Goal: Task Accomplishment & Management: Manage account settings

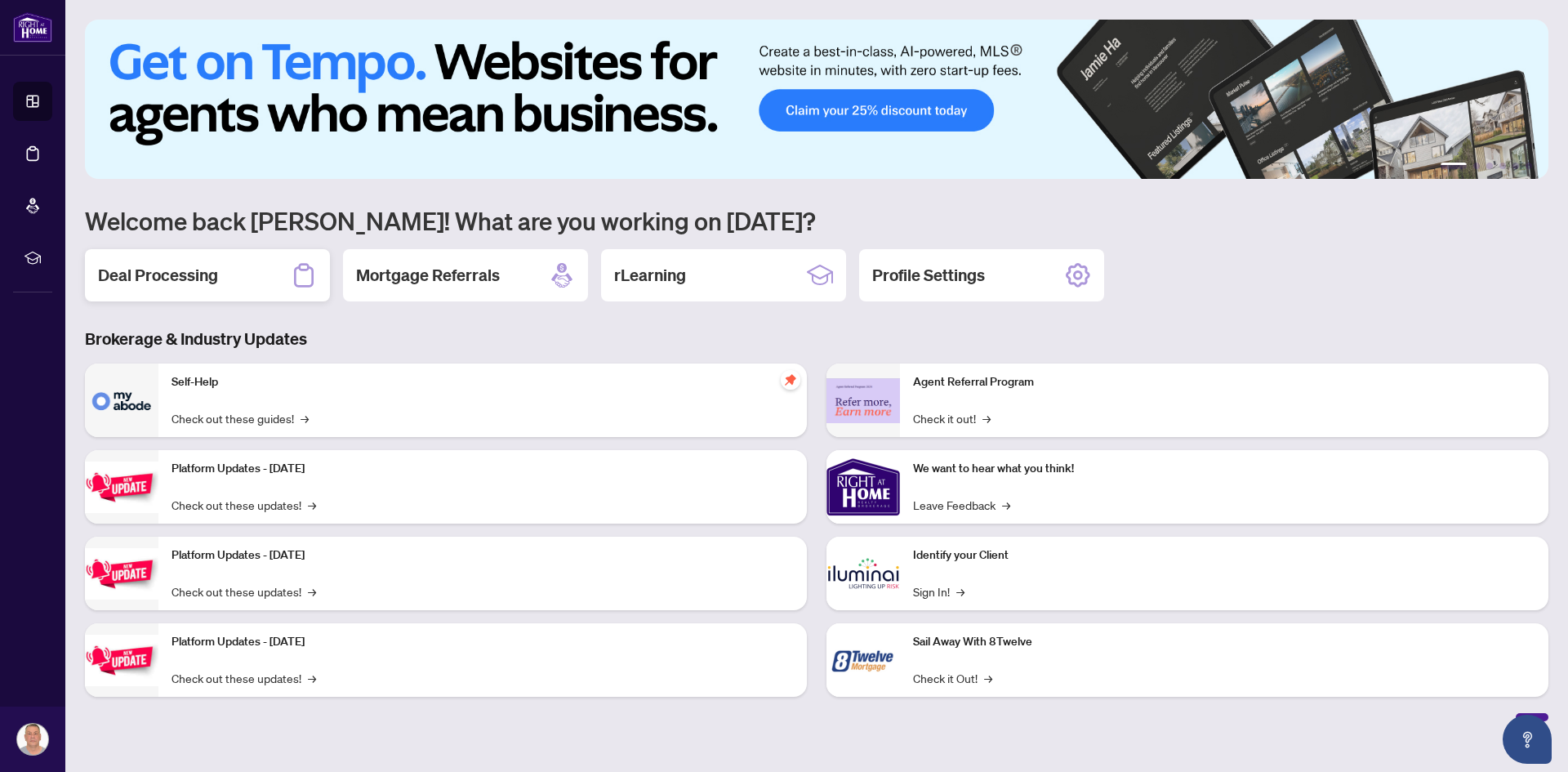
click at [309, 267] on icon at bounding box center [304, 276] width 20 height 24
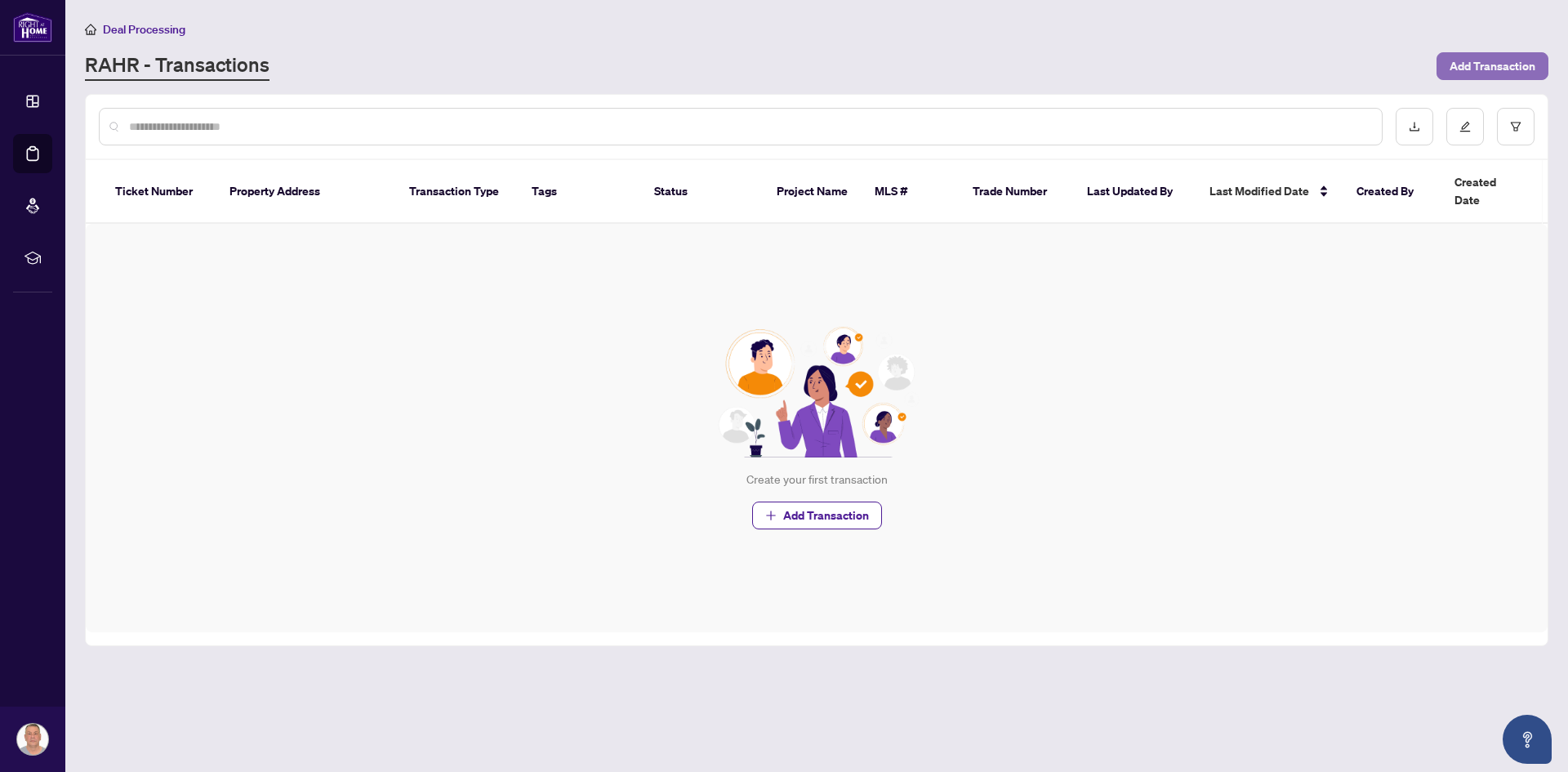
click at [1479, 64] on span "Add Transaction" at bounding box center [1492, 66] width 86 height 26
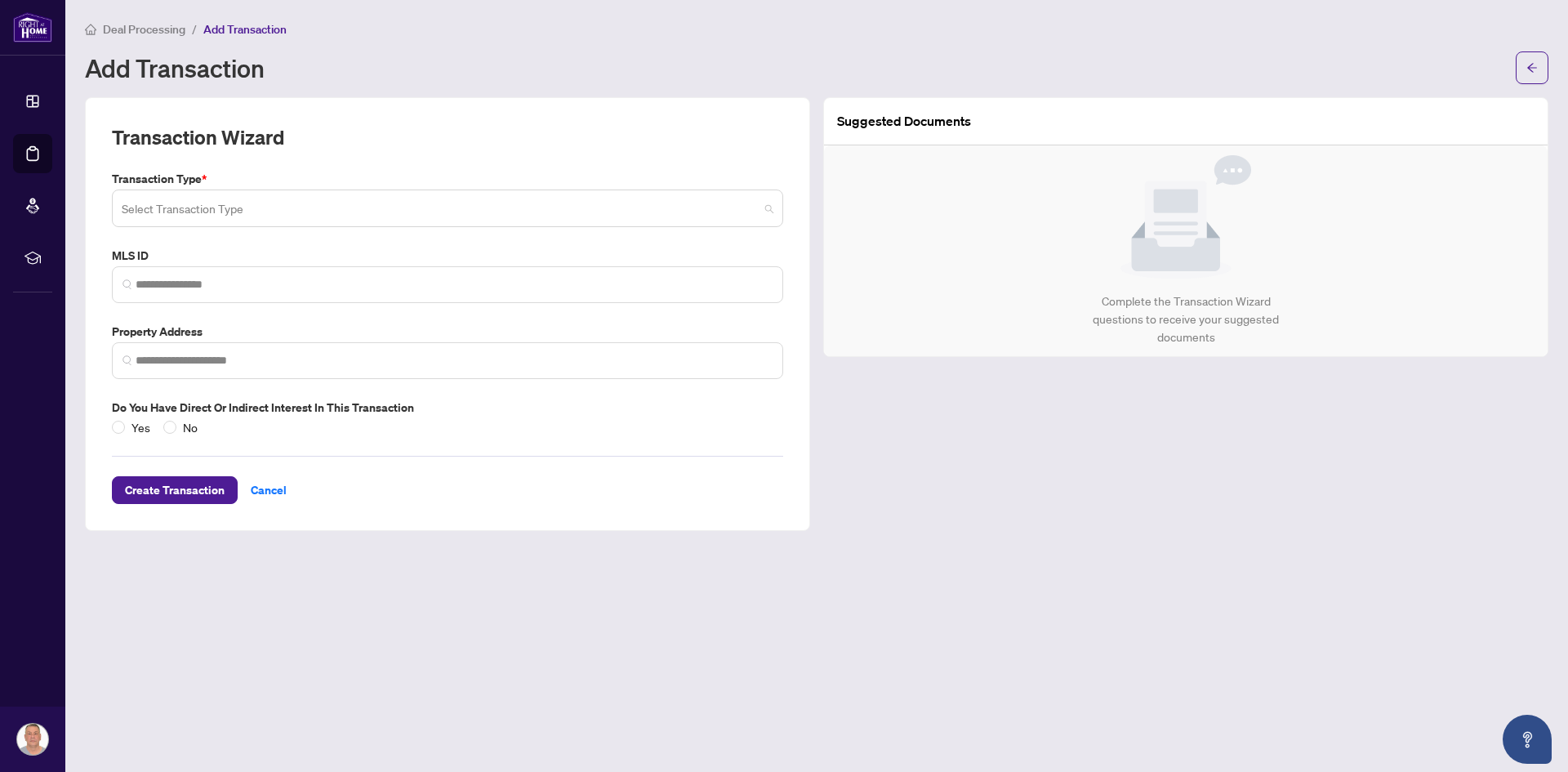
click at [270, 211] on input "search" at bounding box center [440, 211] width 637 height 36
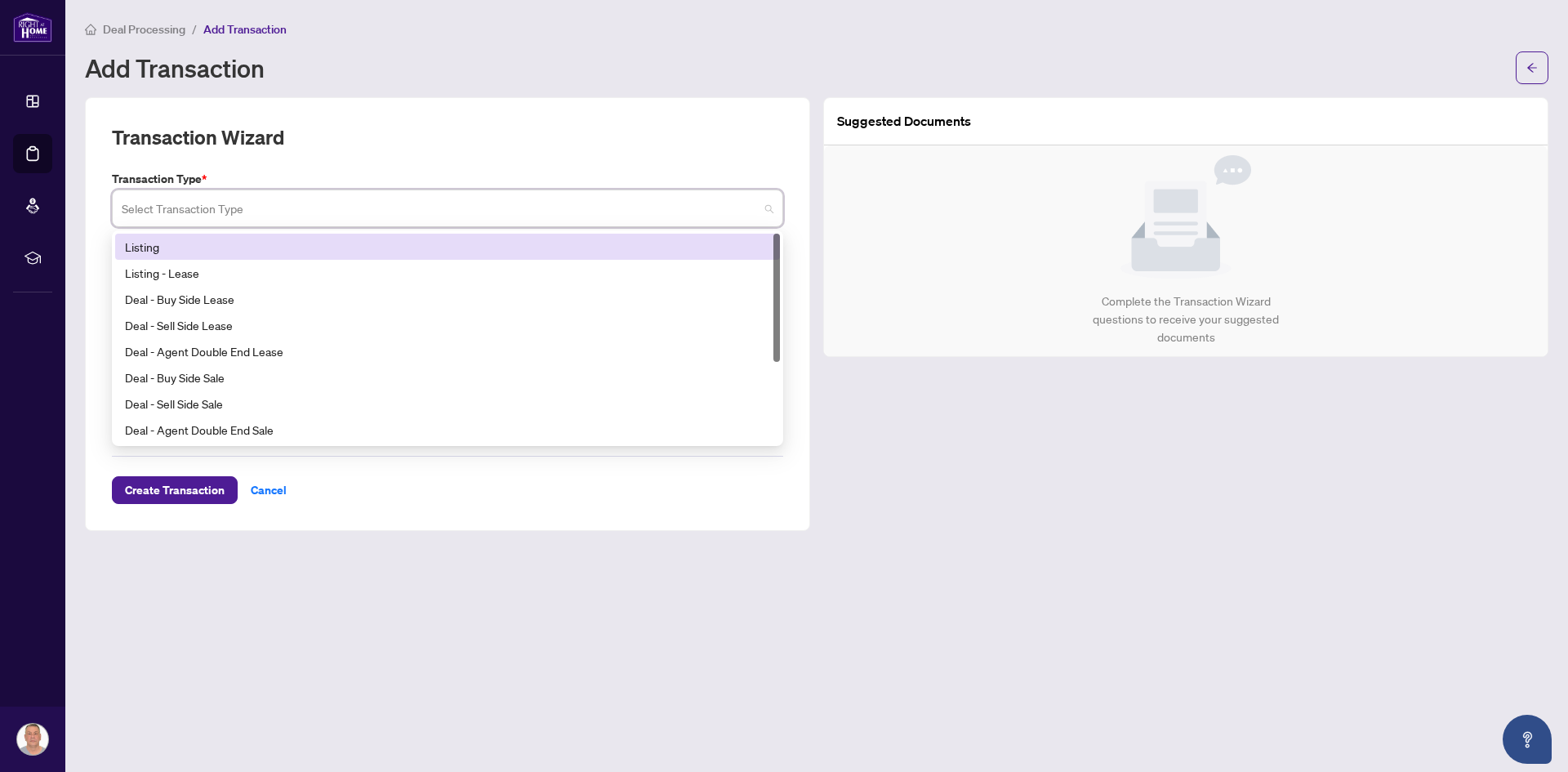
click at [241, 250] on div "Listing" at bounding box center [447, 247] width 645 height 18
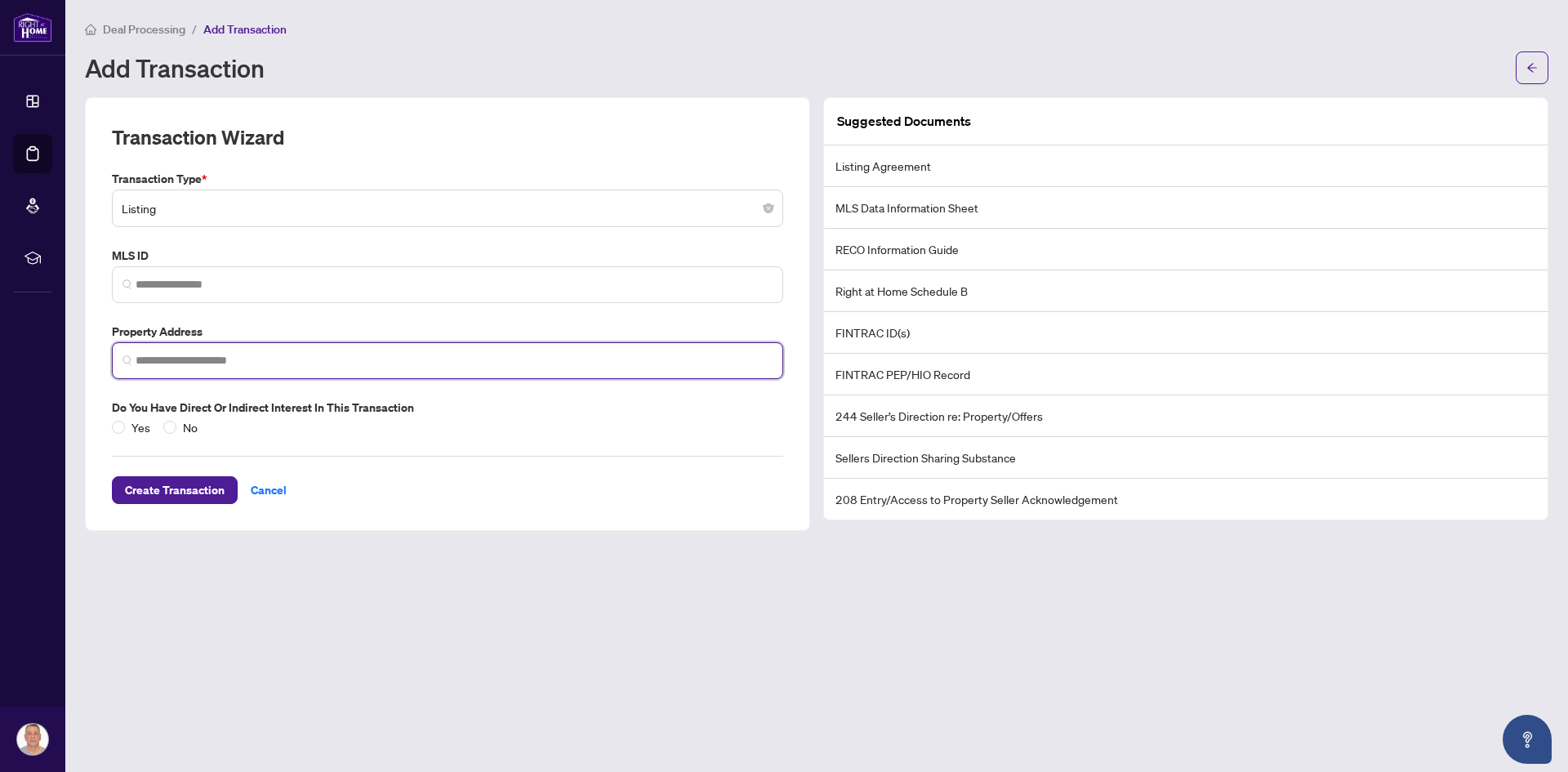
click at [242, 361] on input "search" at bounding box center [454, 360] width 637 height 17
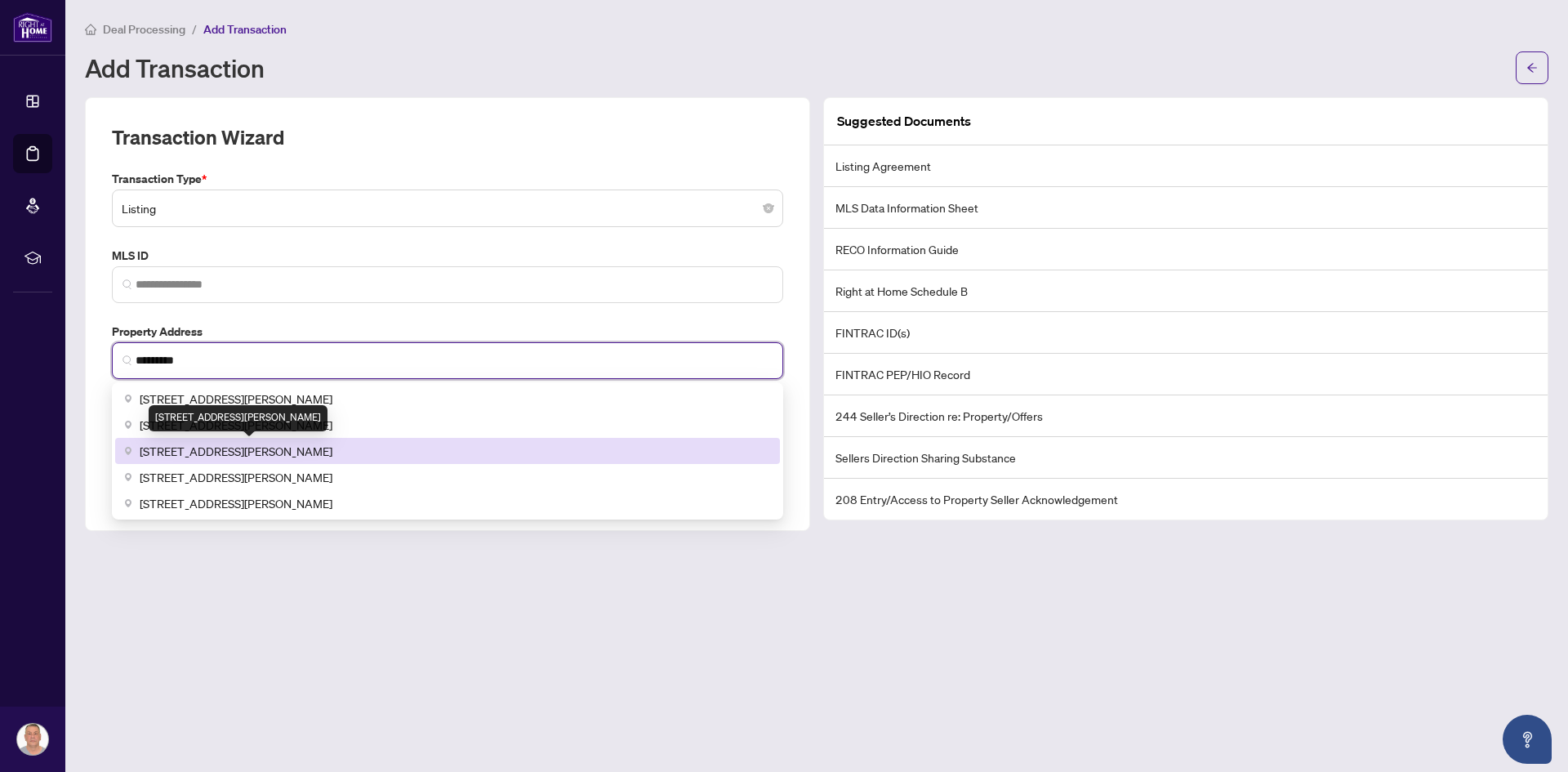
click at [272, 454] on span "19 Purdy Crescent, North York, ON, Canada" at bounding box center [236, 451] width 193 height 18
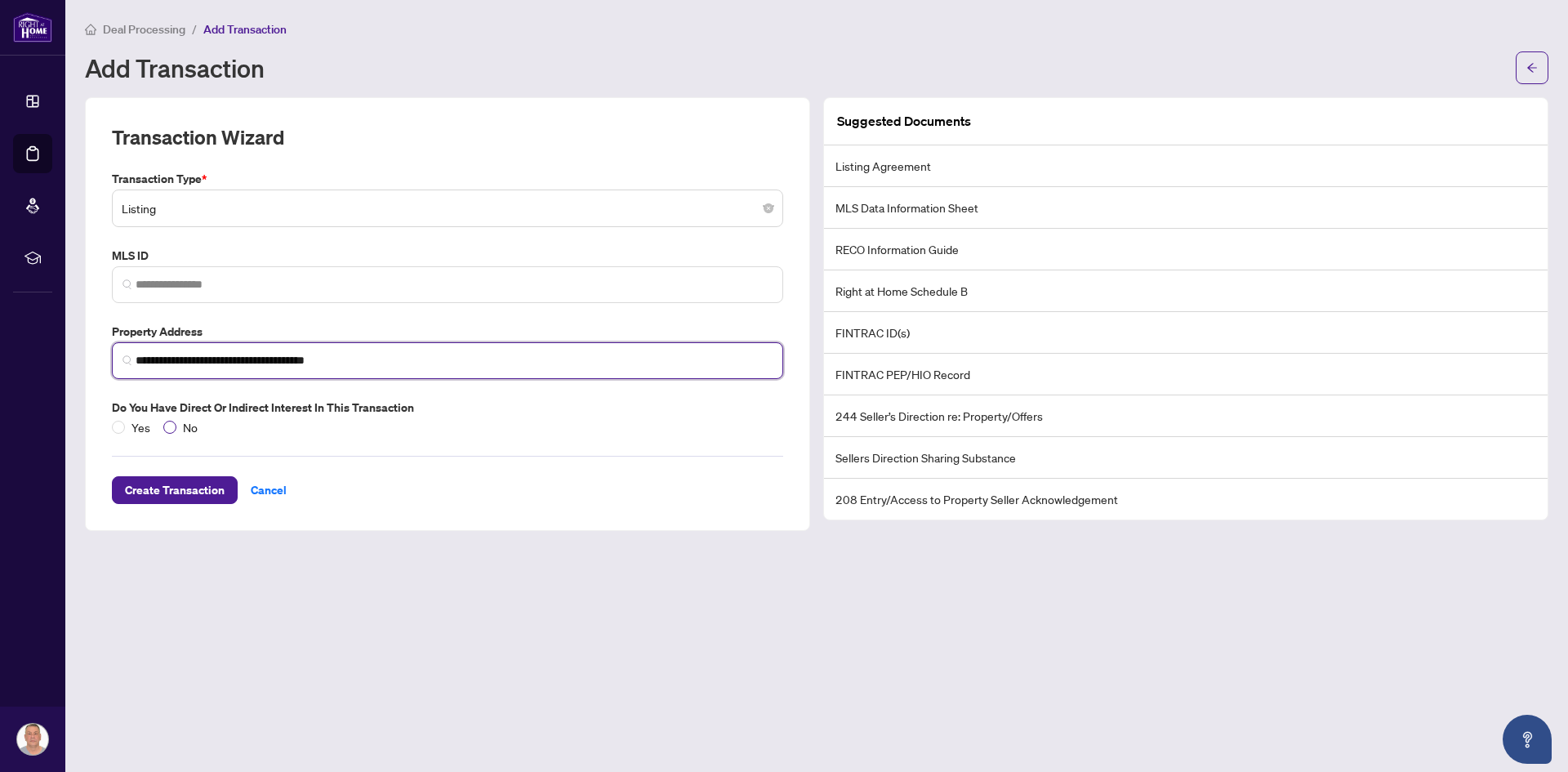
type input "**********"
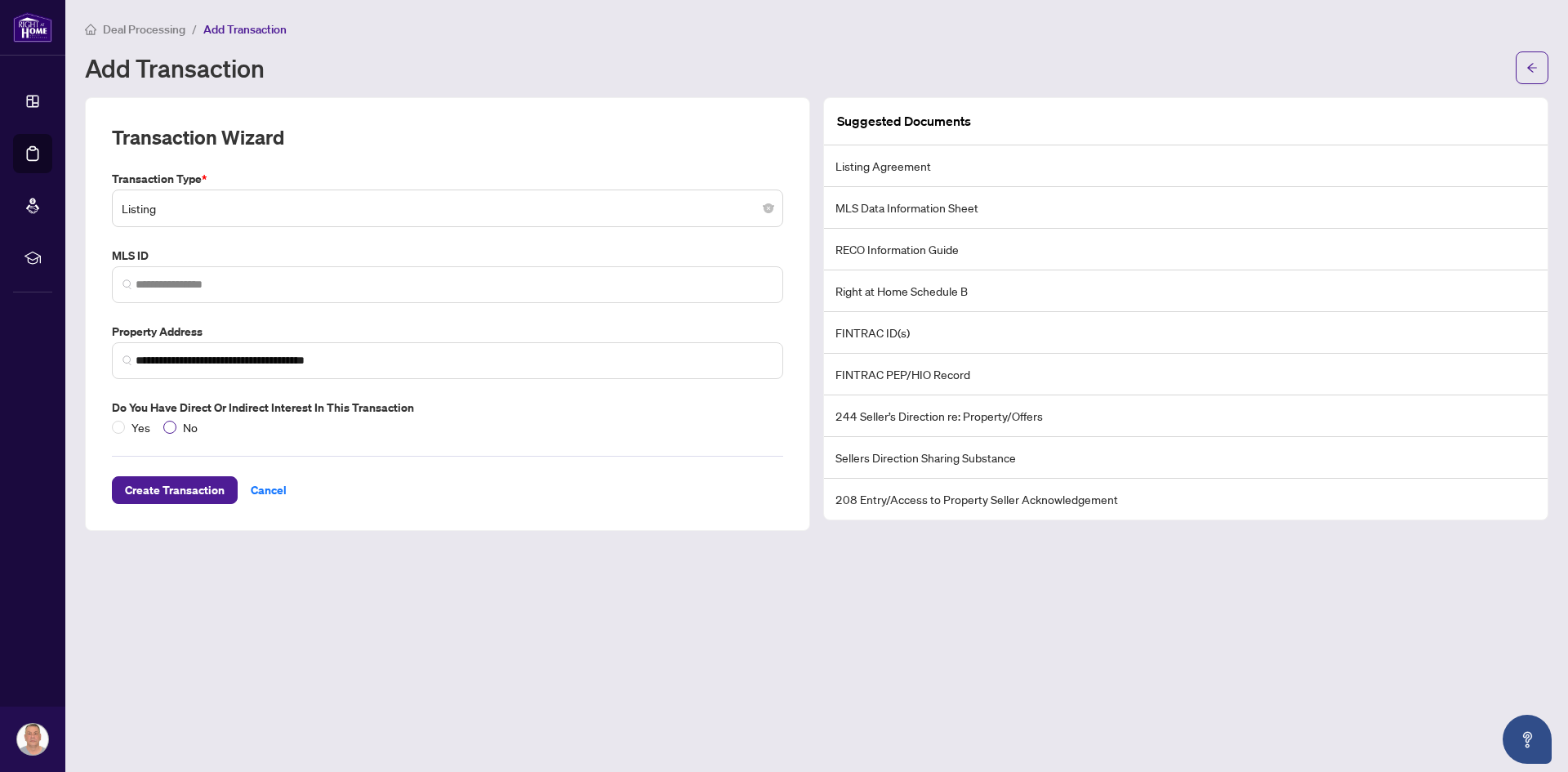
click at [185, 426] on span "No" at bounding box center [190, 427] width 28 height 18
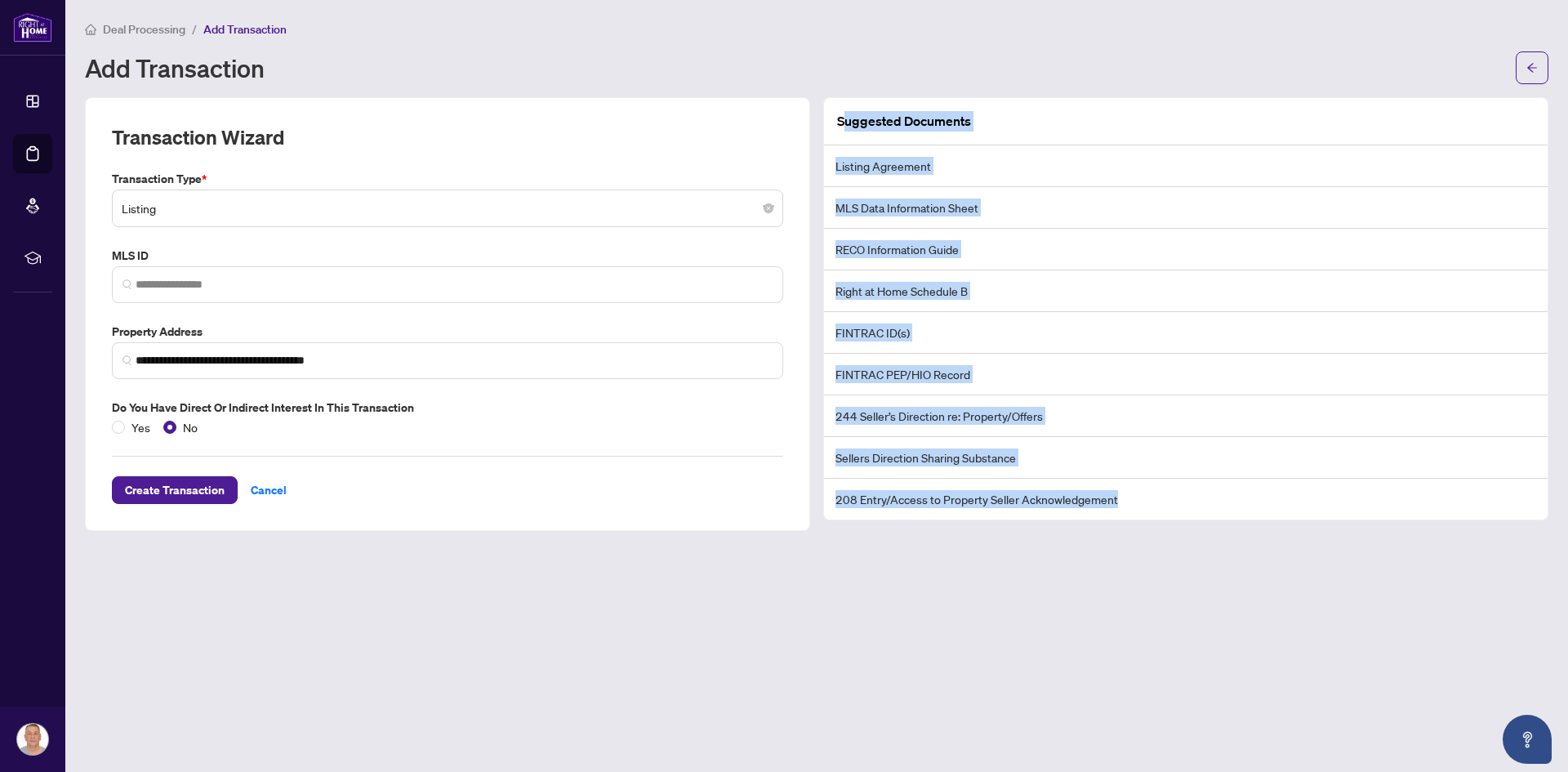
drag, startPoint x: 841, startPoint y: 118, endPoint x: 1155, endPoint y: 500, distance: 494.8
click at [1155, 500] on div "Suggested Documents Listing Agreement MLS Data Information Sheet RECO Informati…" at bounding box center [1185, 308] width 723 height 421
click at [1007, 107] on div "Suggested Documents" at bounding box center [1185, 121] width 723 height 47
drag, startPoint x: 838, startPoint y: 116, endPoint x: 1164, endPoint y: 512, distance: 513.3
click at [1164, 512] on div "Suggested Documents Listing Agreement MLS Data Information Sheet RECO Informati…" at bounding box center [1185, 308] width 723 height 421
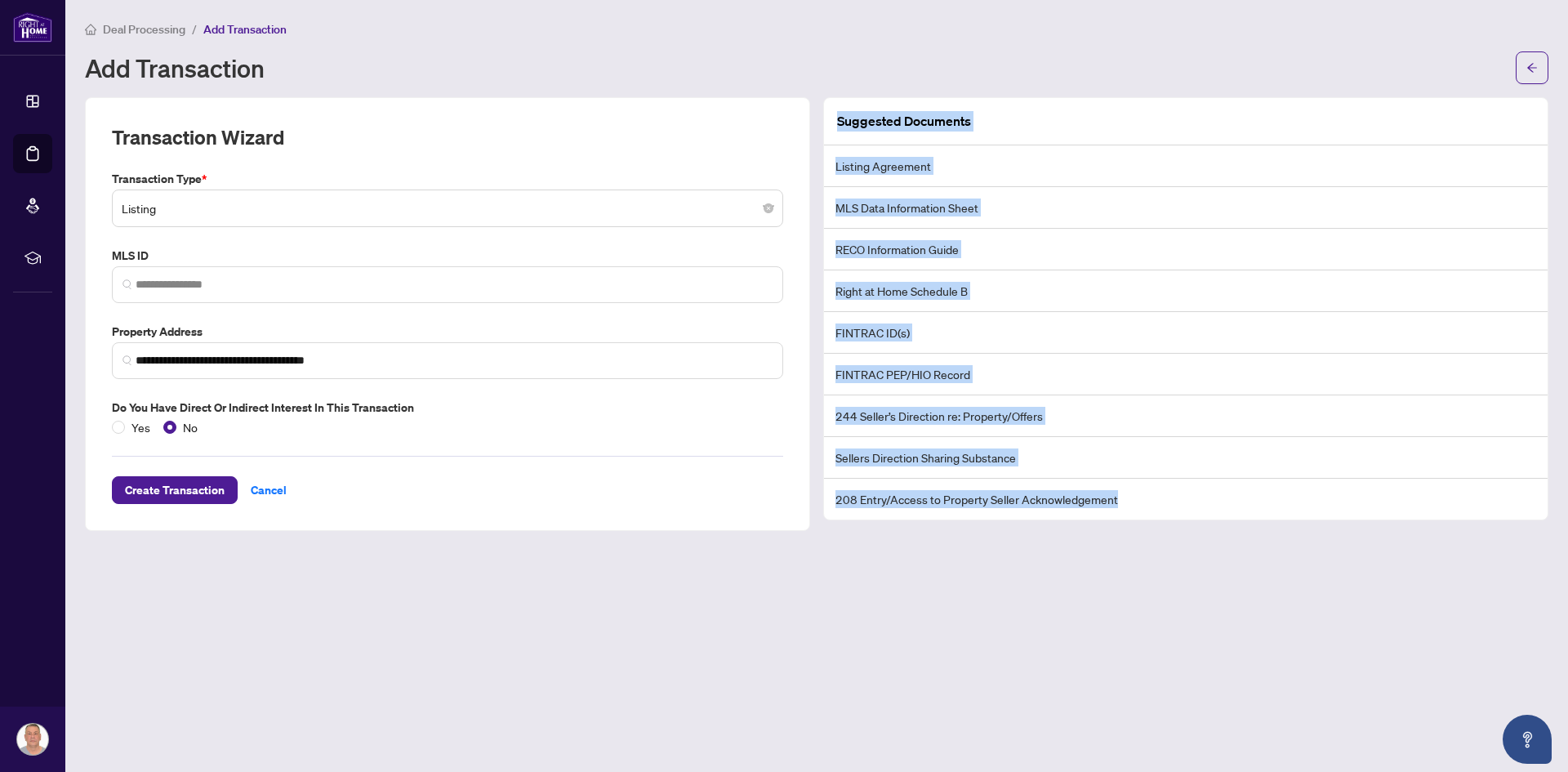
copy div "Suggested Documents Listing Agreement MLS Data Information Sheet RECO Informati…"
click at [198, 484] on span "Create Transaction" at bounding box center [175, 490] width 100 height 26
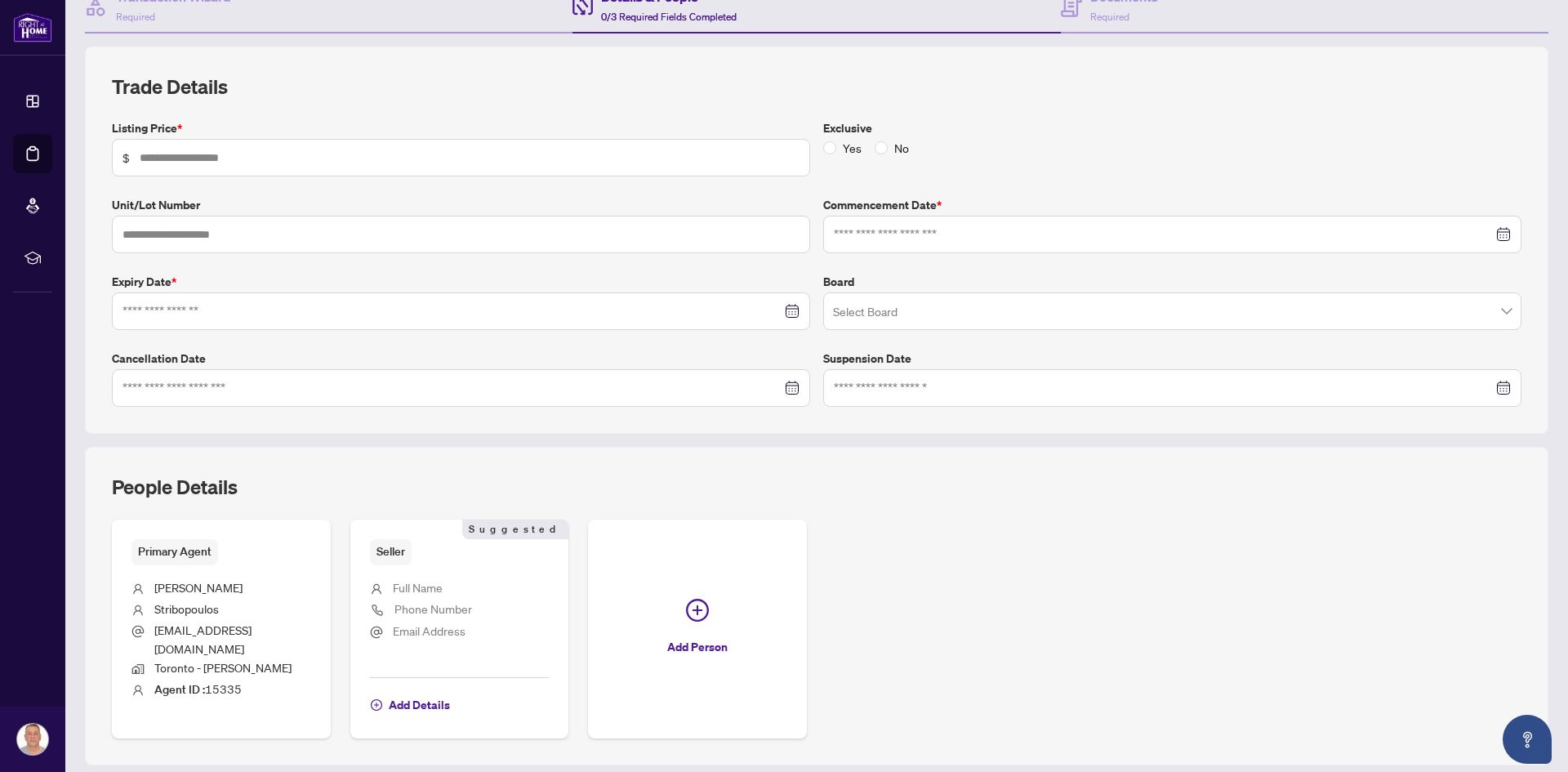
scroll to position [214, 0]
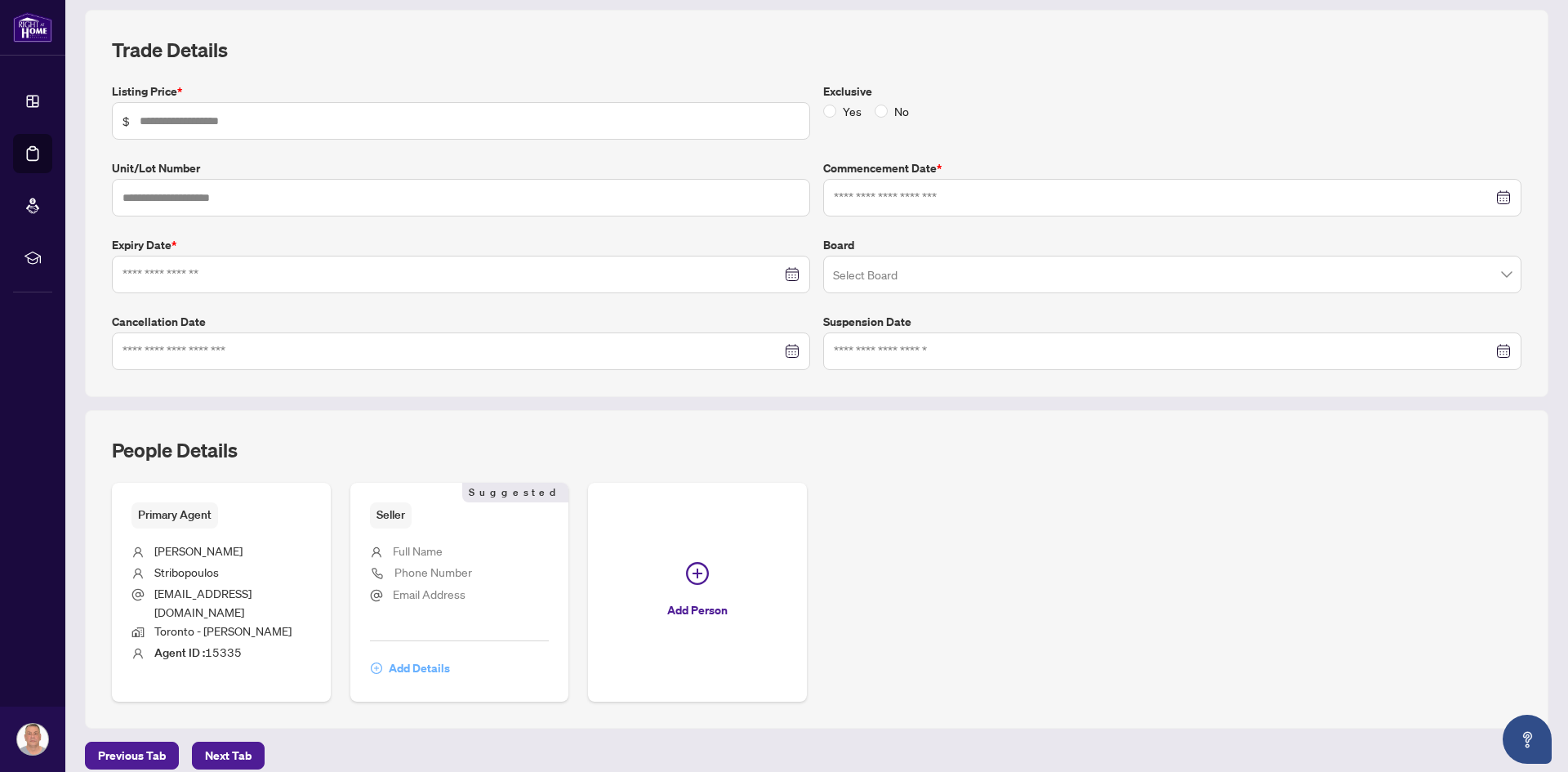
click at [413, 655] on span "Add Details" at bounding box center [419, 668] width 61 height 26
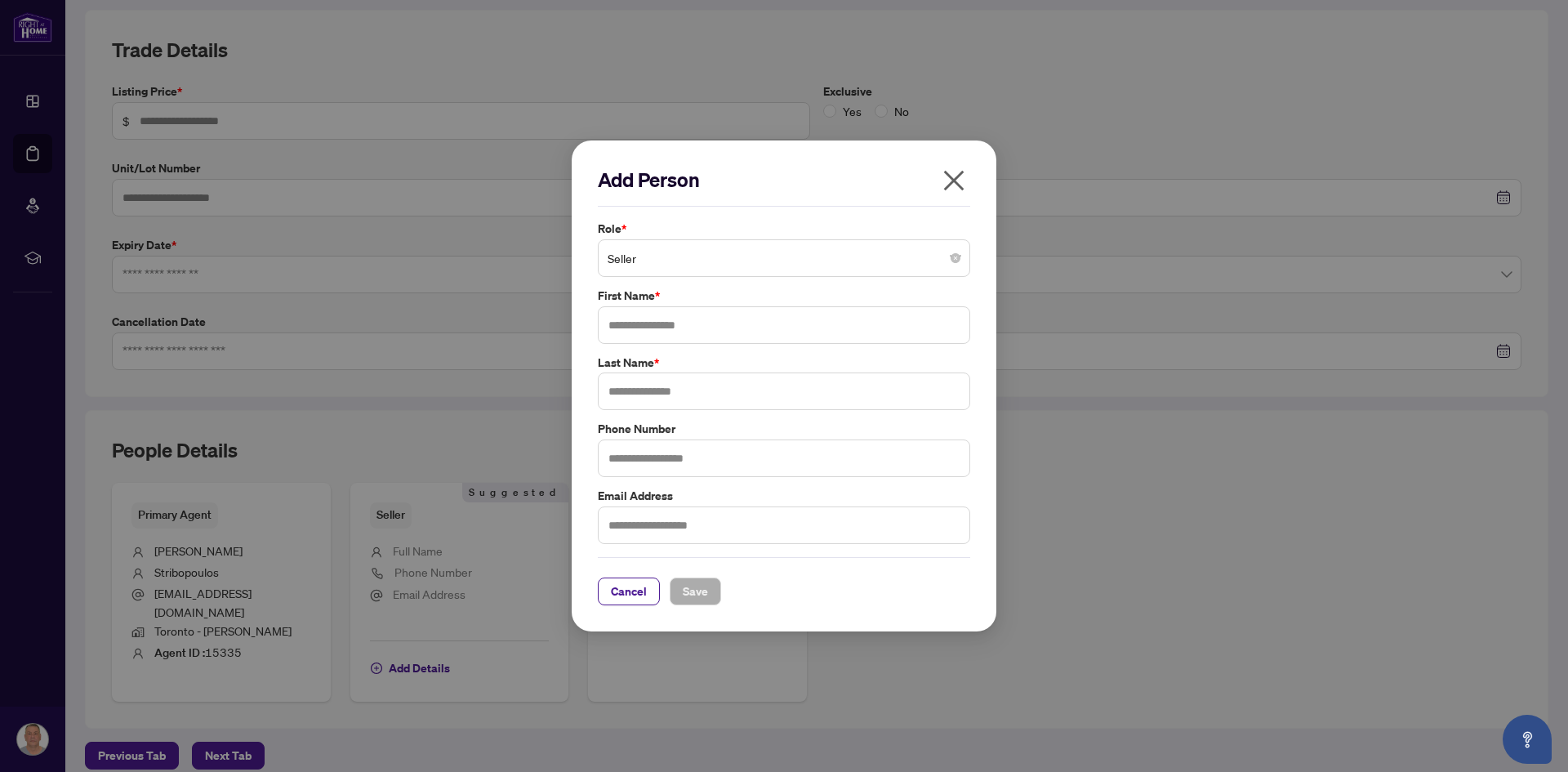
click at [893, 262] on span "Seller" at bounding box center [783, 257] width 353 height 31
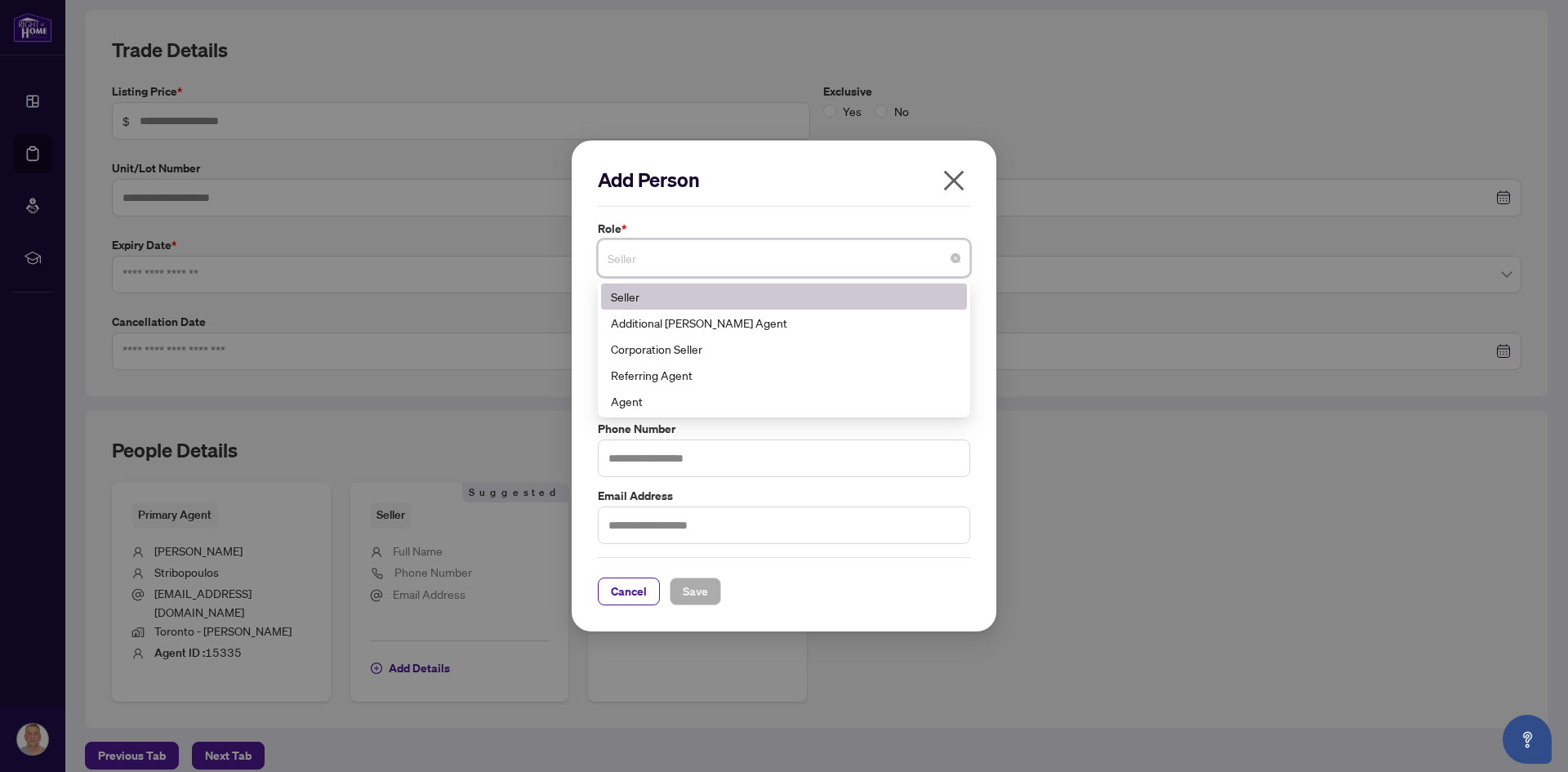
click at [695, 300] on div "Seller" at bounding box center [784, 296] width 346 height 18
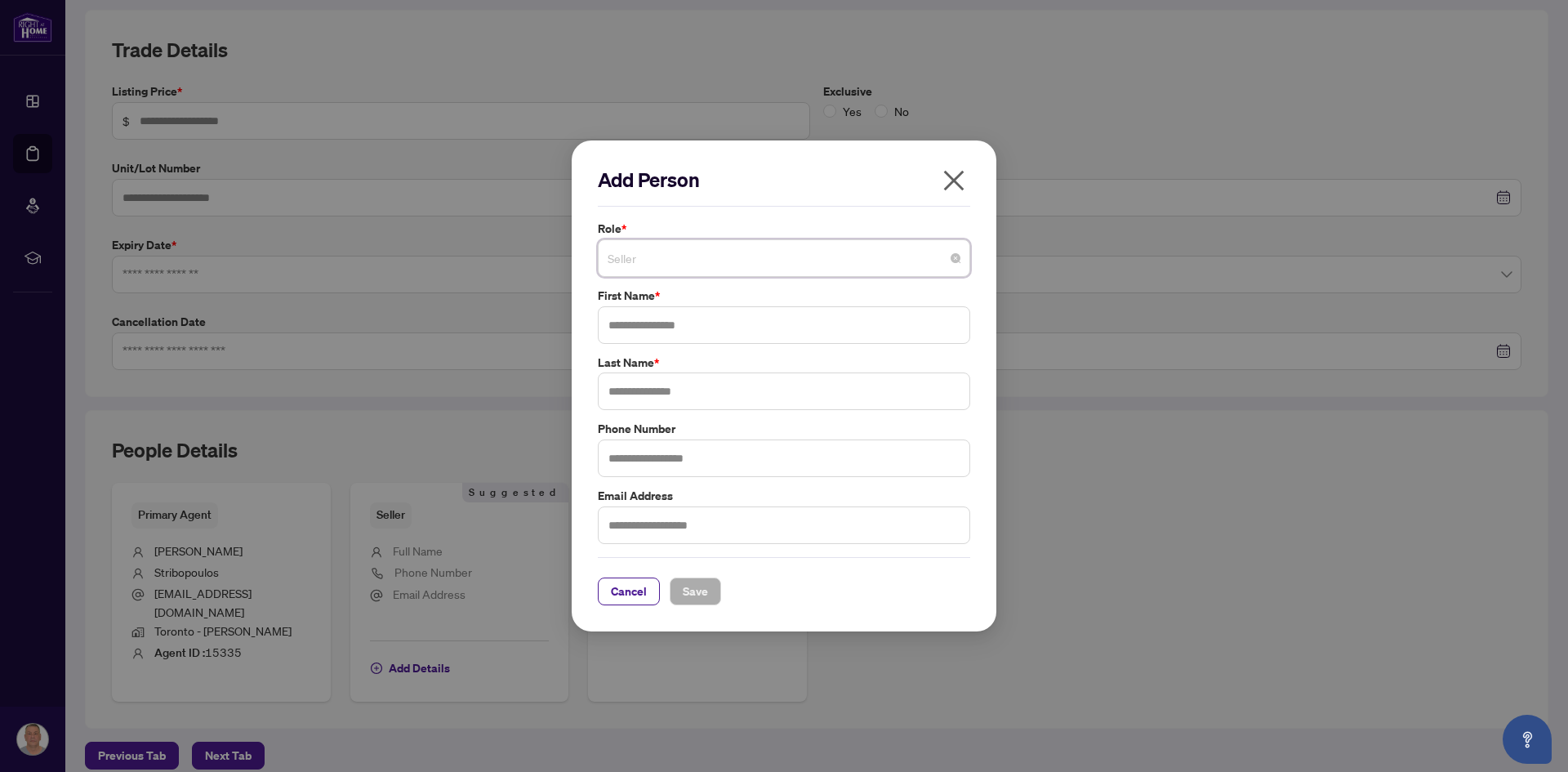
click at [762, 256] on span "Seller" at bounding box center [783, 257] width 353 height 31
click at [719, 265] on span "Seller" at bounding box center [783, 257] width 353 height 31
type input "*"
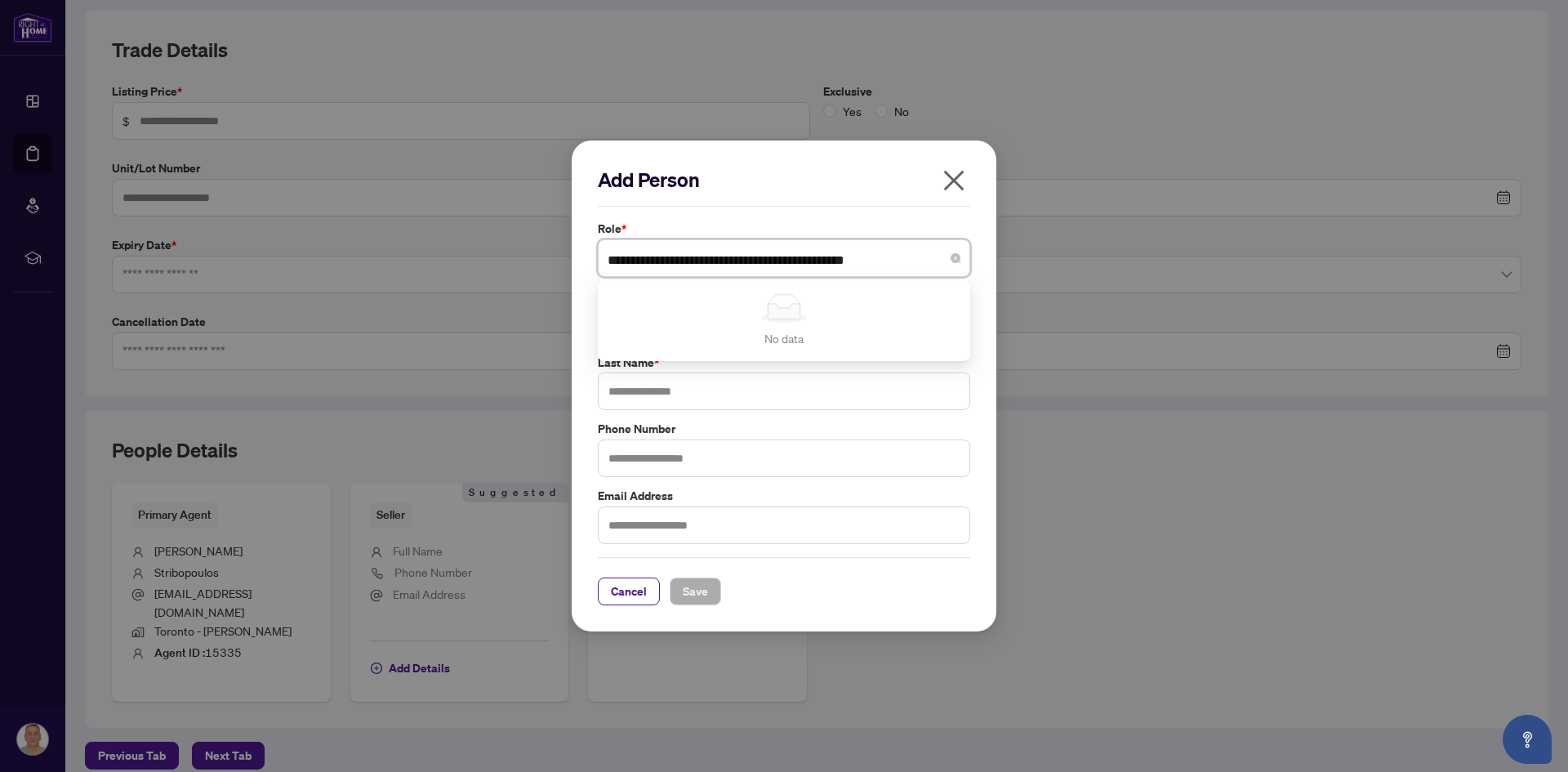
scroll to position [0, 0]
type input "*"
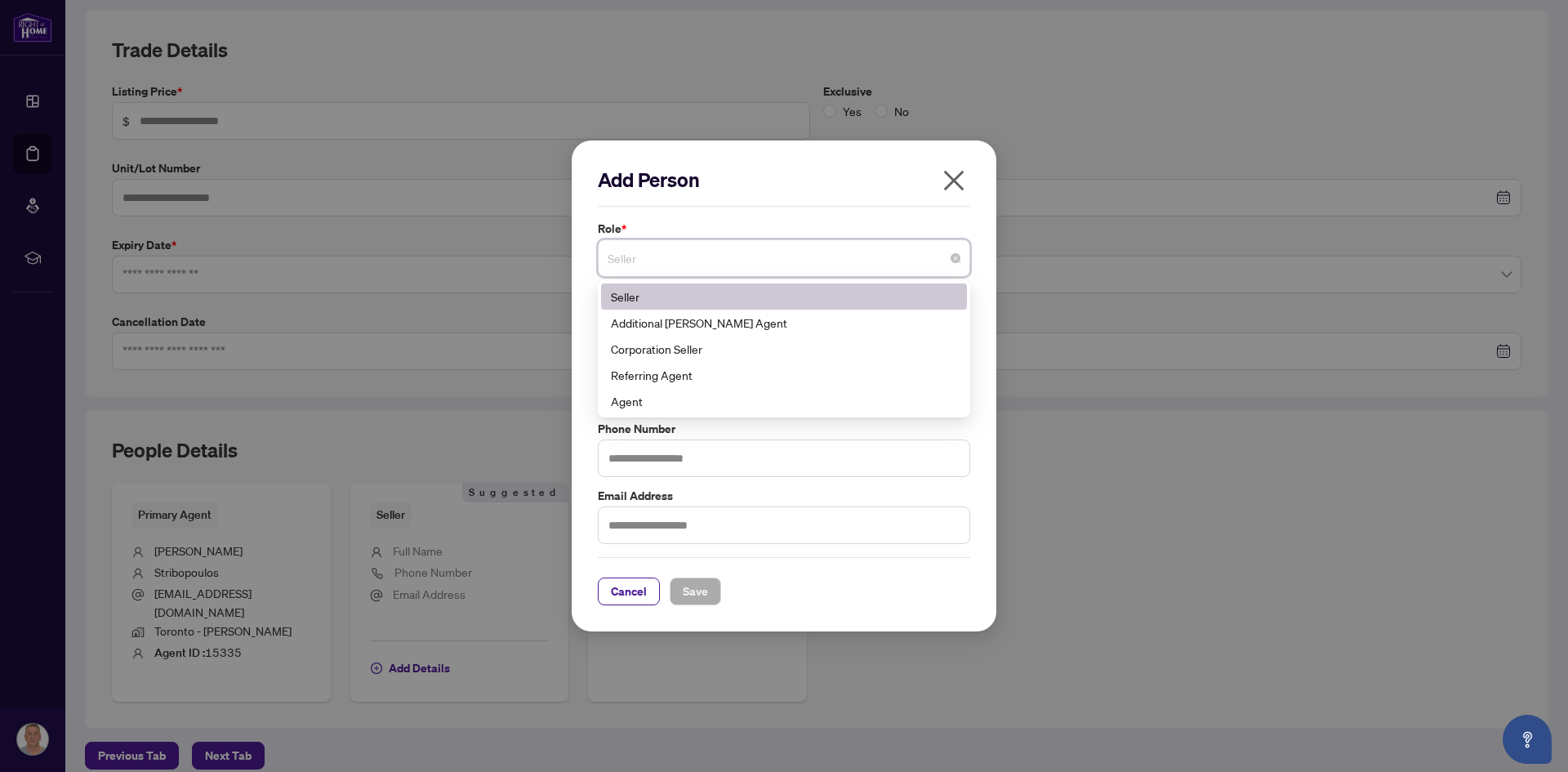
click at [652, 298] on div "Seller" at bounding box center [784, 296] width 346 height 18
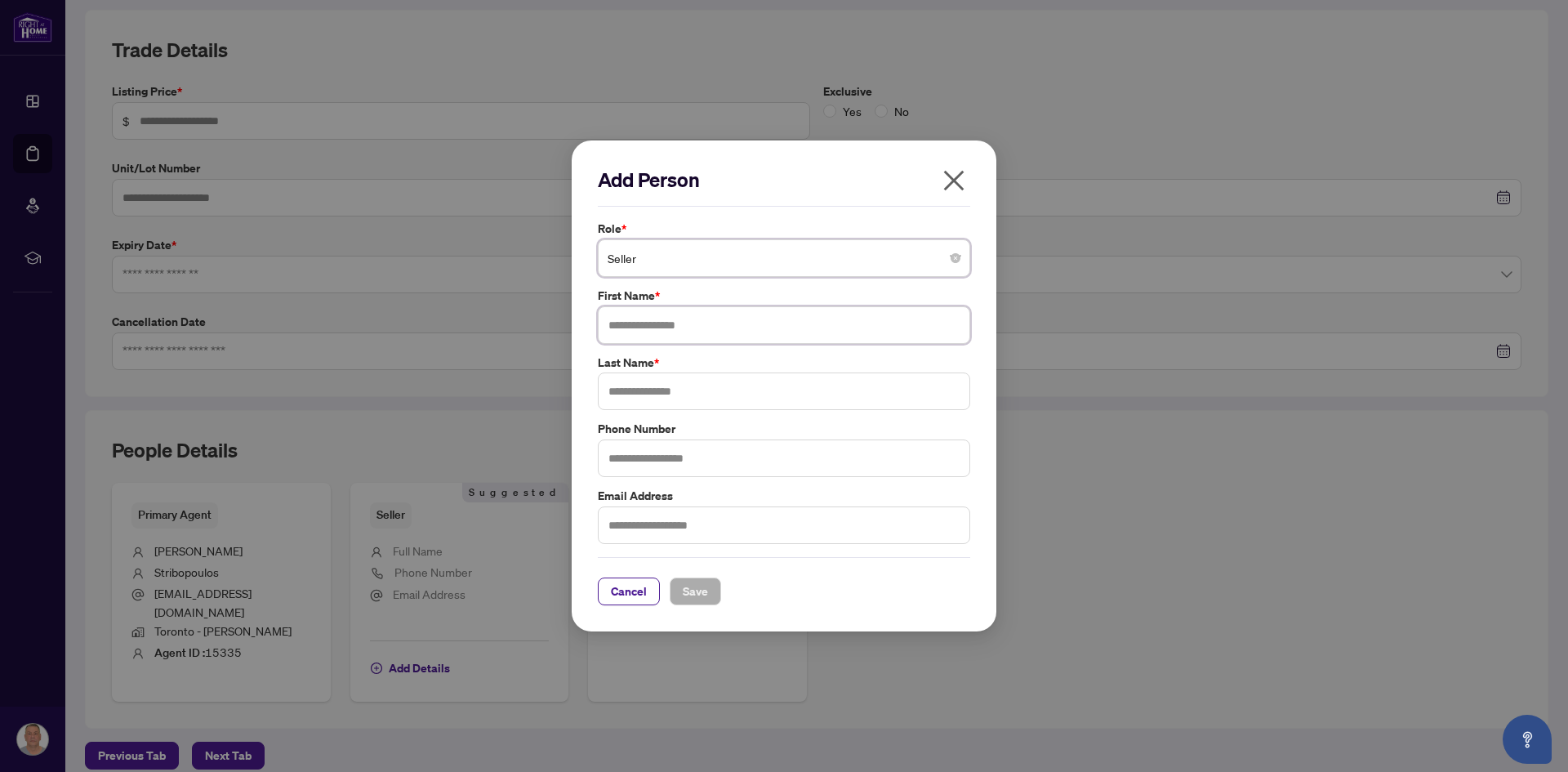
click at [652, 325] on input "text" at bounding box center [784, 325] width 372 height 38
type input "*******"
click at [643, 389] on input "text" at bounding box center [784, 391] width 372 height 38
type input "**********"
click at [672, 456] on input "text" at bounding box center [784, 458] width 372 height 38
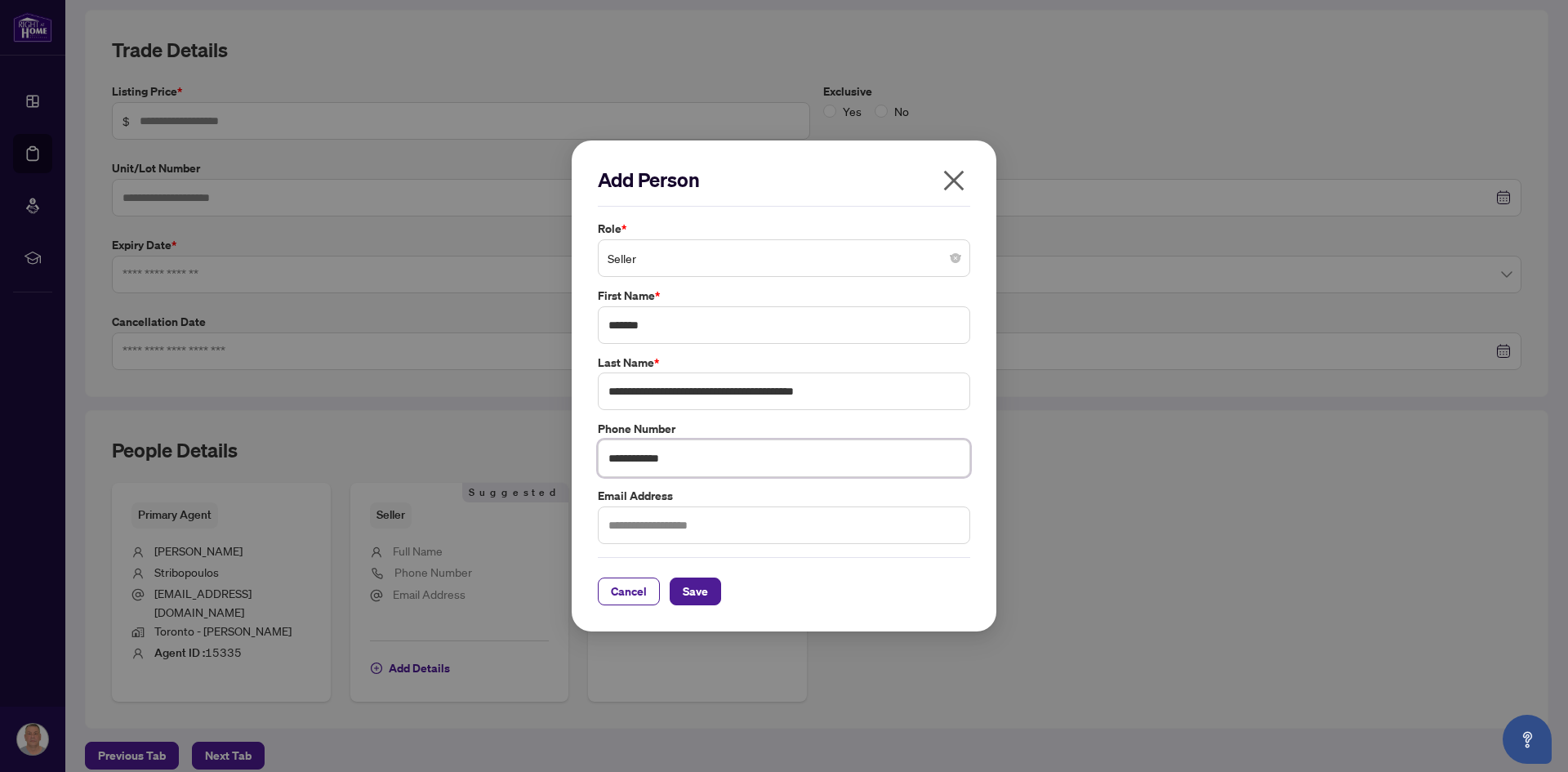
type input "**********"
click at [643, 521] on input "text" at bounding box center [784, 525] width 372 height 38
paste input "**********"
type input "**********"
click at [691, 594] on span "Save" at bounding box center [695, 591] width 25 height 26
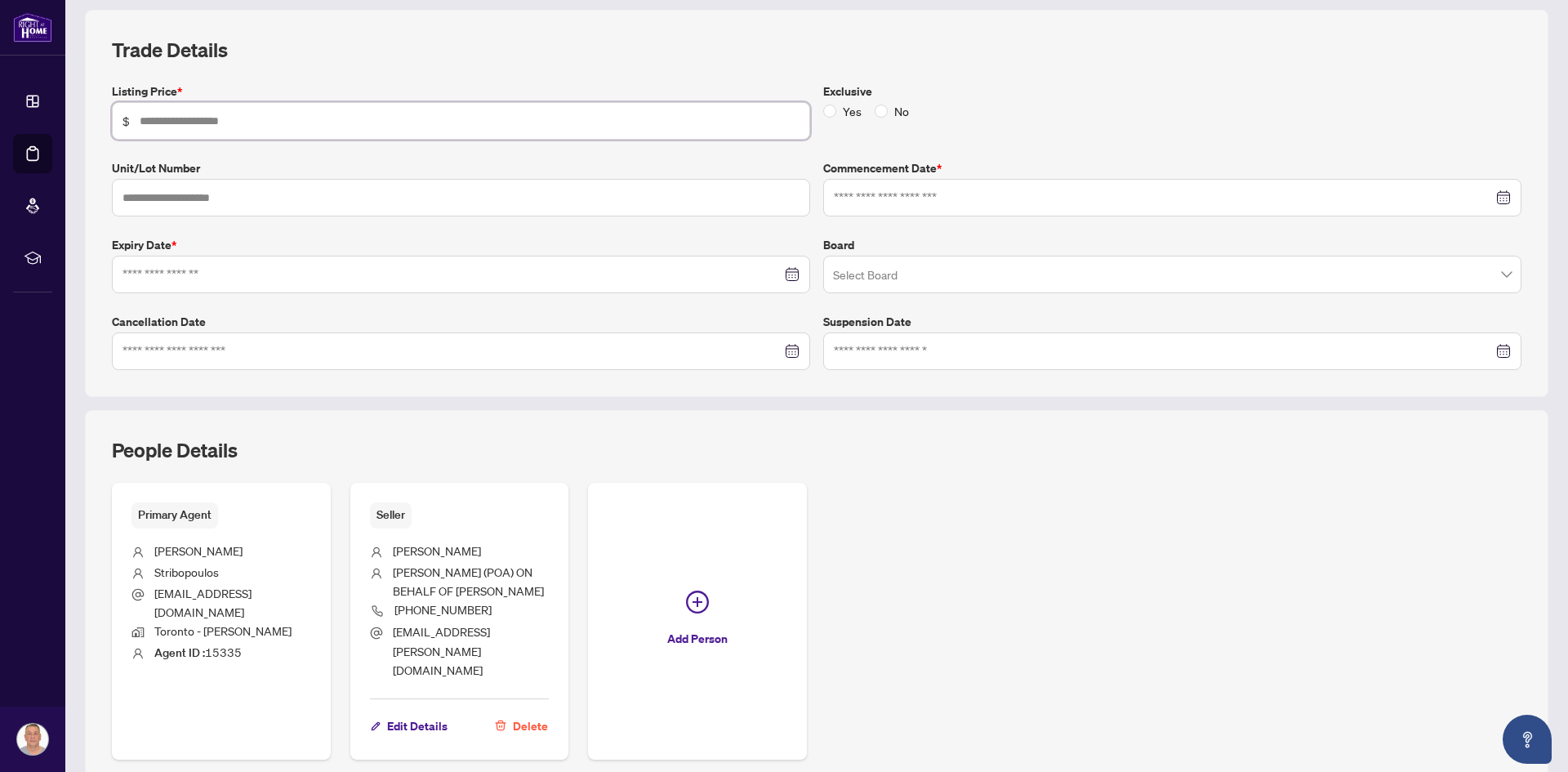
click at [221, 116] on input "text" at bounding box center [470, 121] width 660 height 18
type input "*********"
click at [149, 194] on input "text" at bounding box center [461, 198] width 698 height 38
click at [1491, 201] on div at bounding box center [1172, 198] width 677 height 18
type input "********"
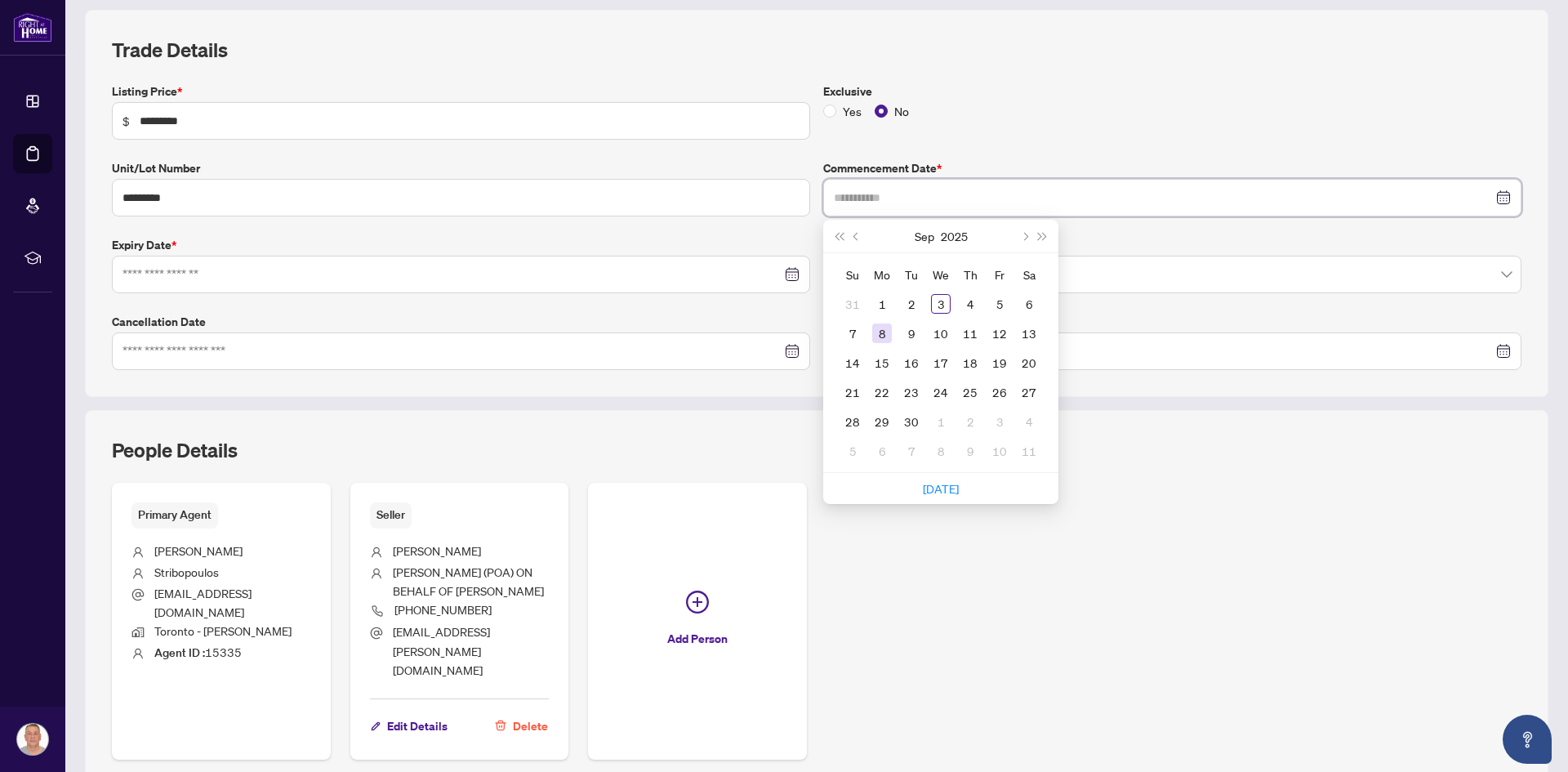
type input "**********"
click at [881, 336] on div "8" at bounding box center [882, 333] width 20 height 20
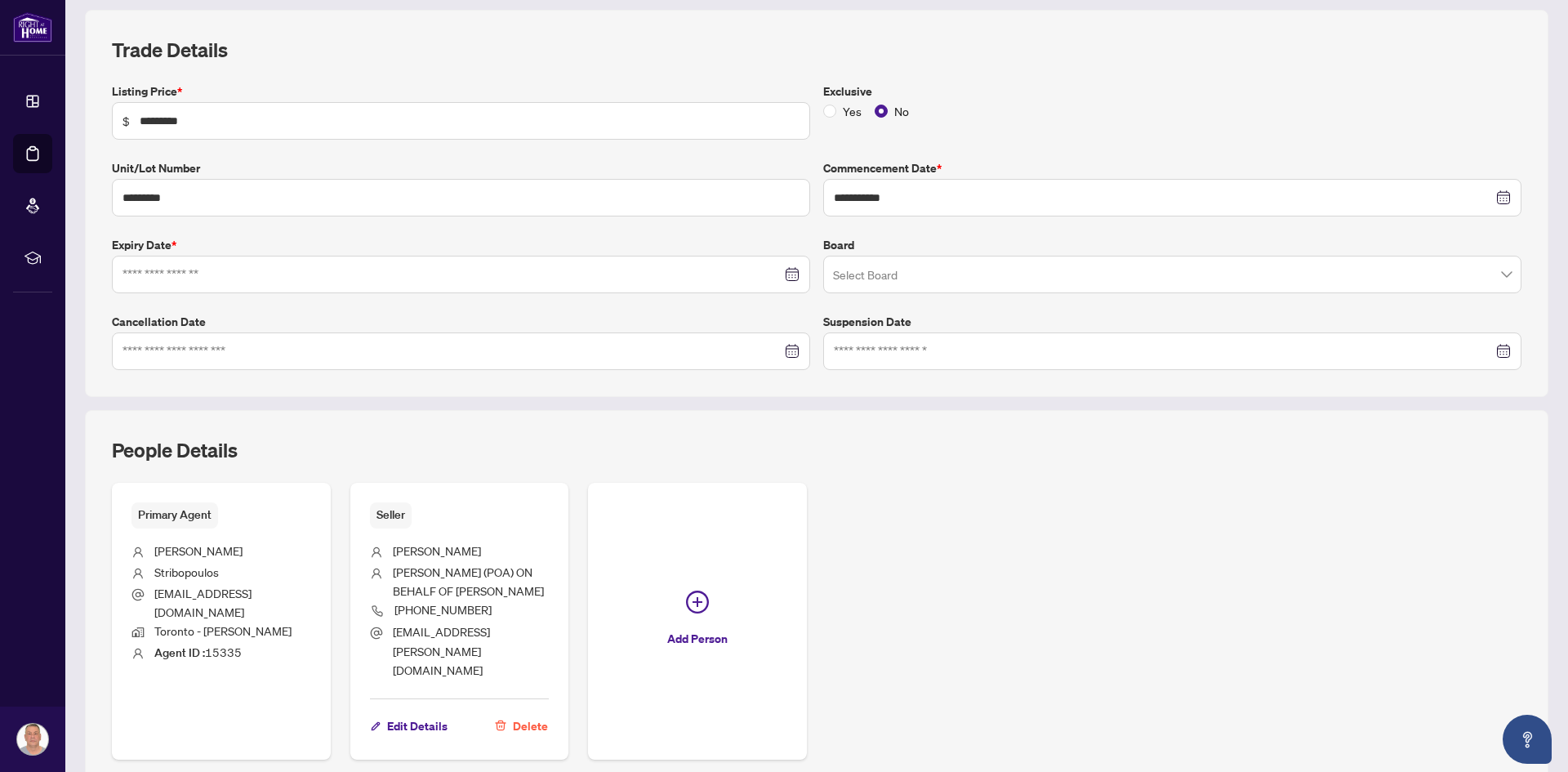
click at [781, 271] on div at bounding box center [460, 274] width 677 height 18
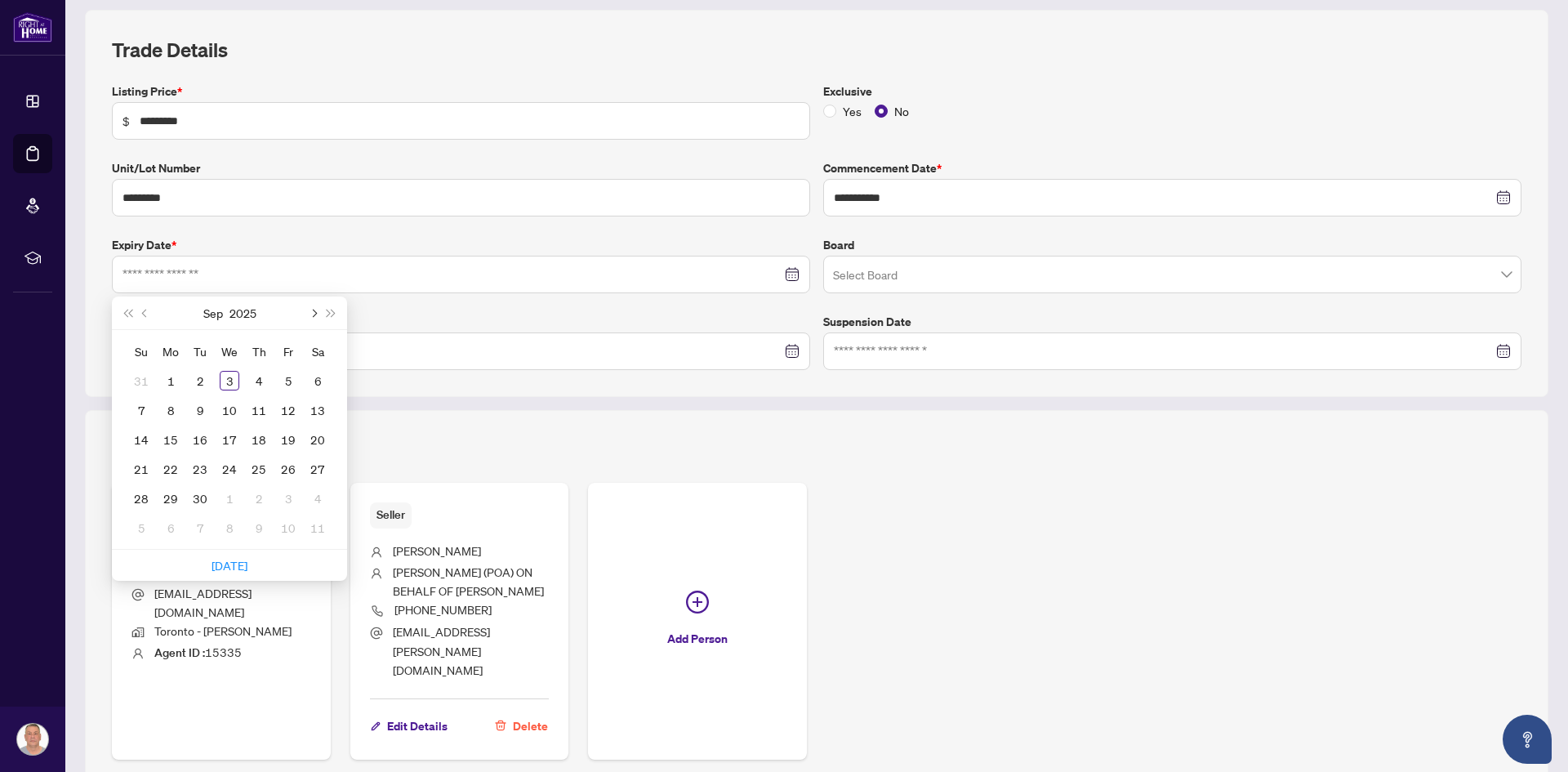
click at [316, 310] on button "Next month (PageDown)" at bounding box center [313, 312] width 18 height 33
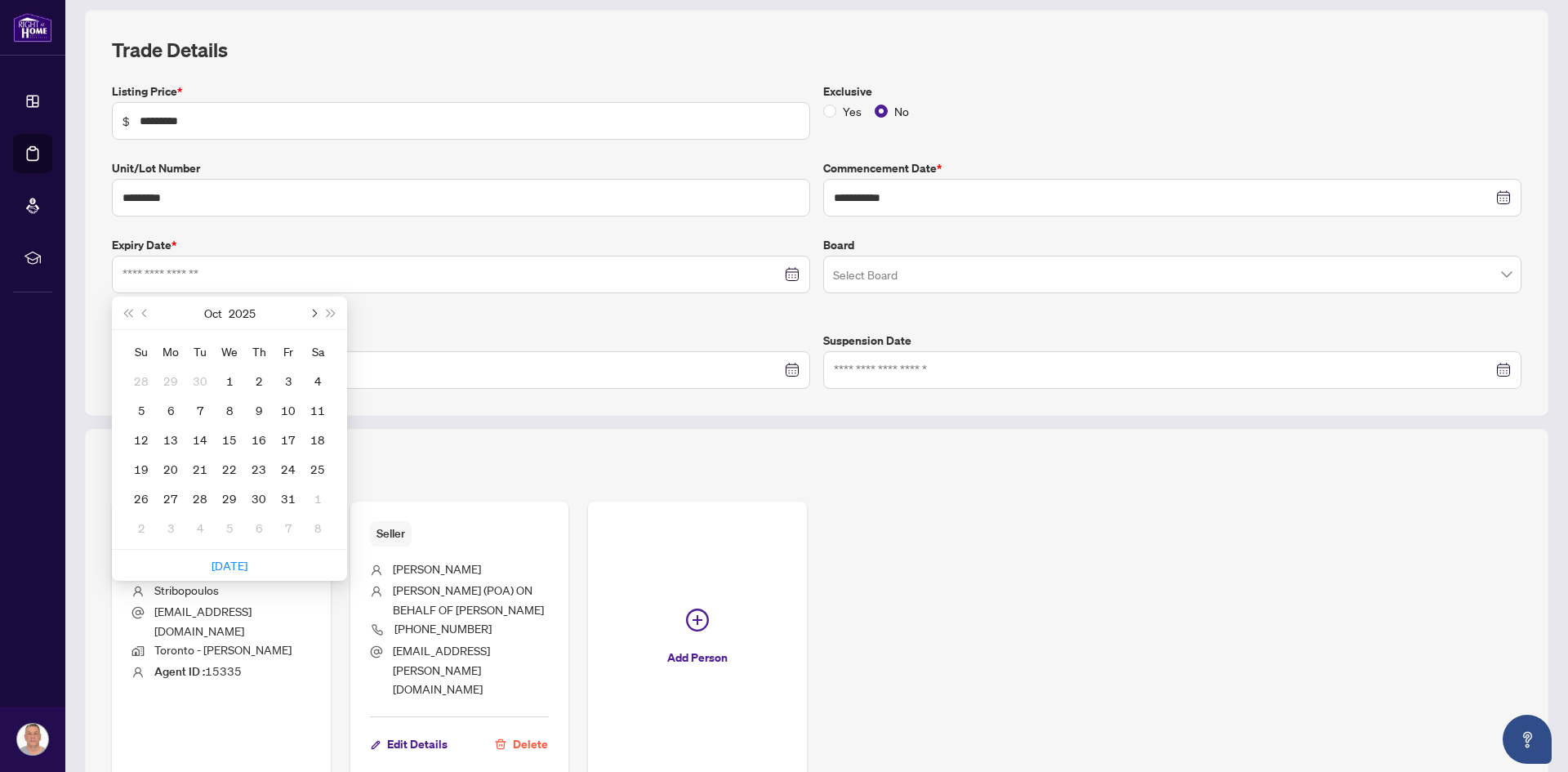
click at [316, 310] on button "Next month (PageDown)" at bounding box center [313, 312] width 18 height 33
click at [315, 310] on span "Next month (PageDown)" at bounding box center [313, 313] width 8 height 8
type input "**********"
click at [169, 411] on div "8" at bounding box center [171, 410] width 20 height 20
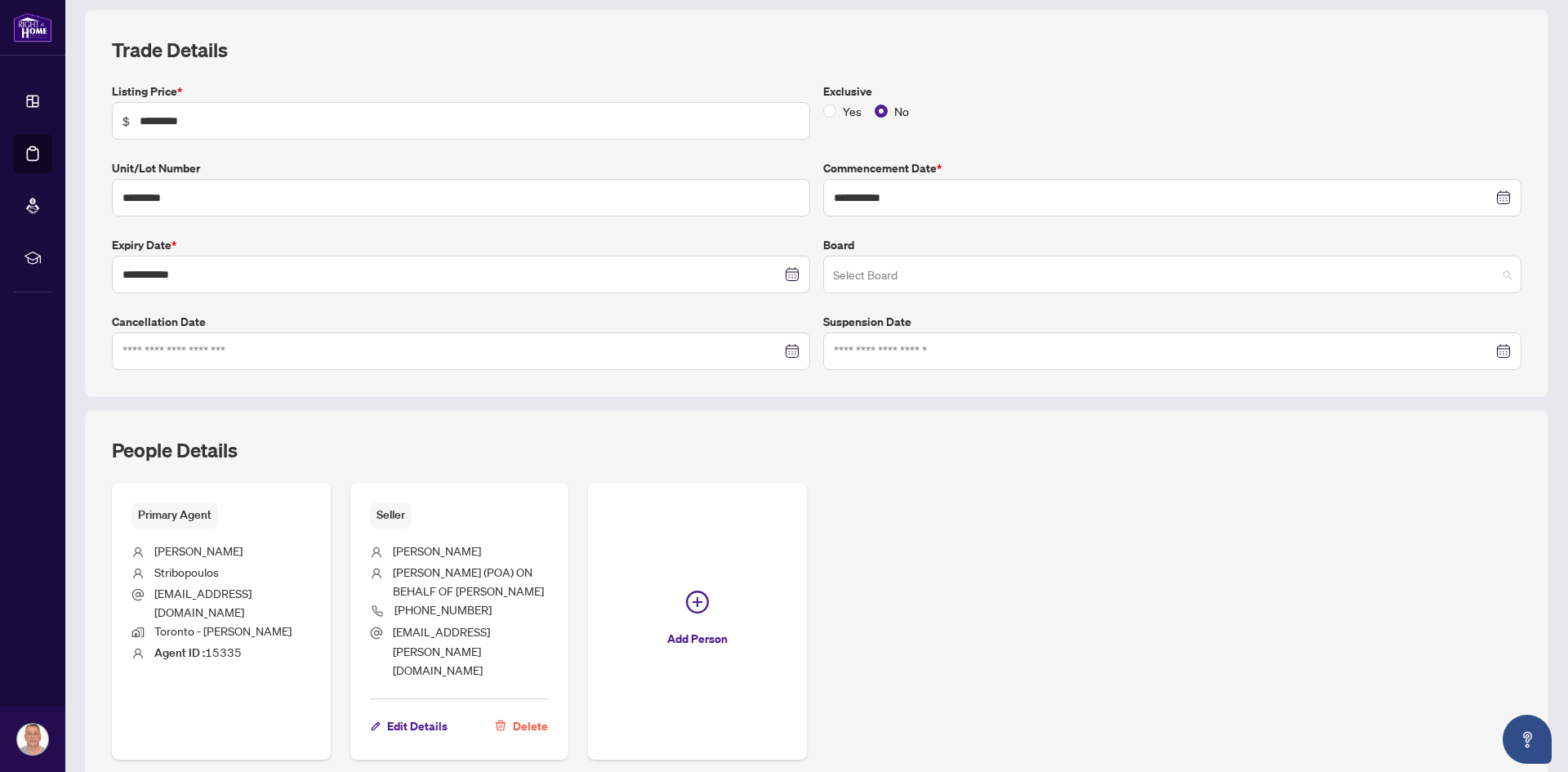
click at [1492, 274] on span at bounding box center [1172, 274] width 678 height 31
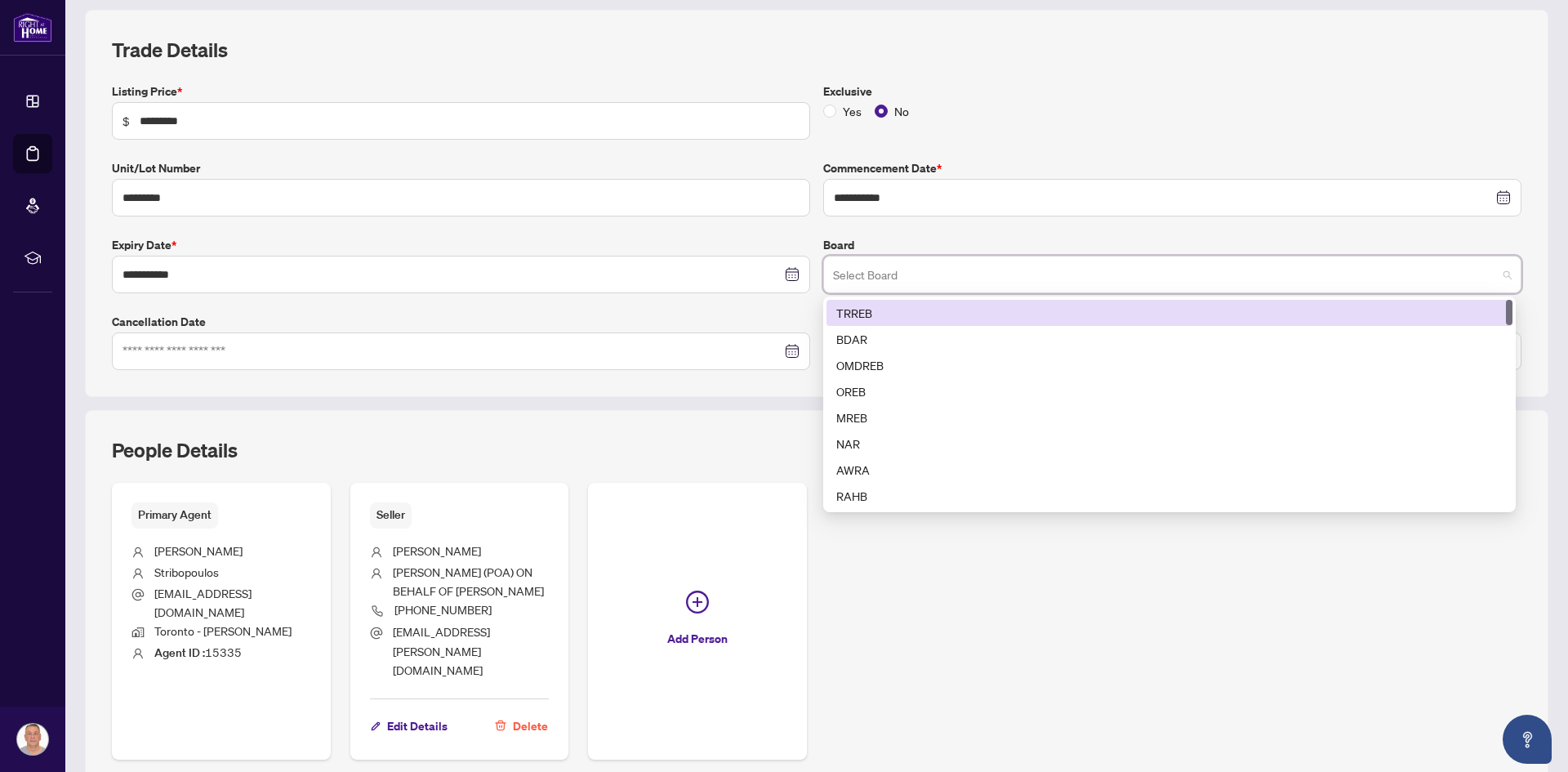
click at [925, 316] on div "TRREB" at bounding box center [1169, 313] width 666 height 18
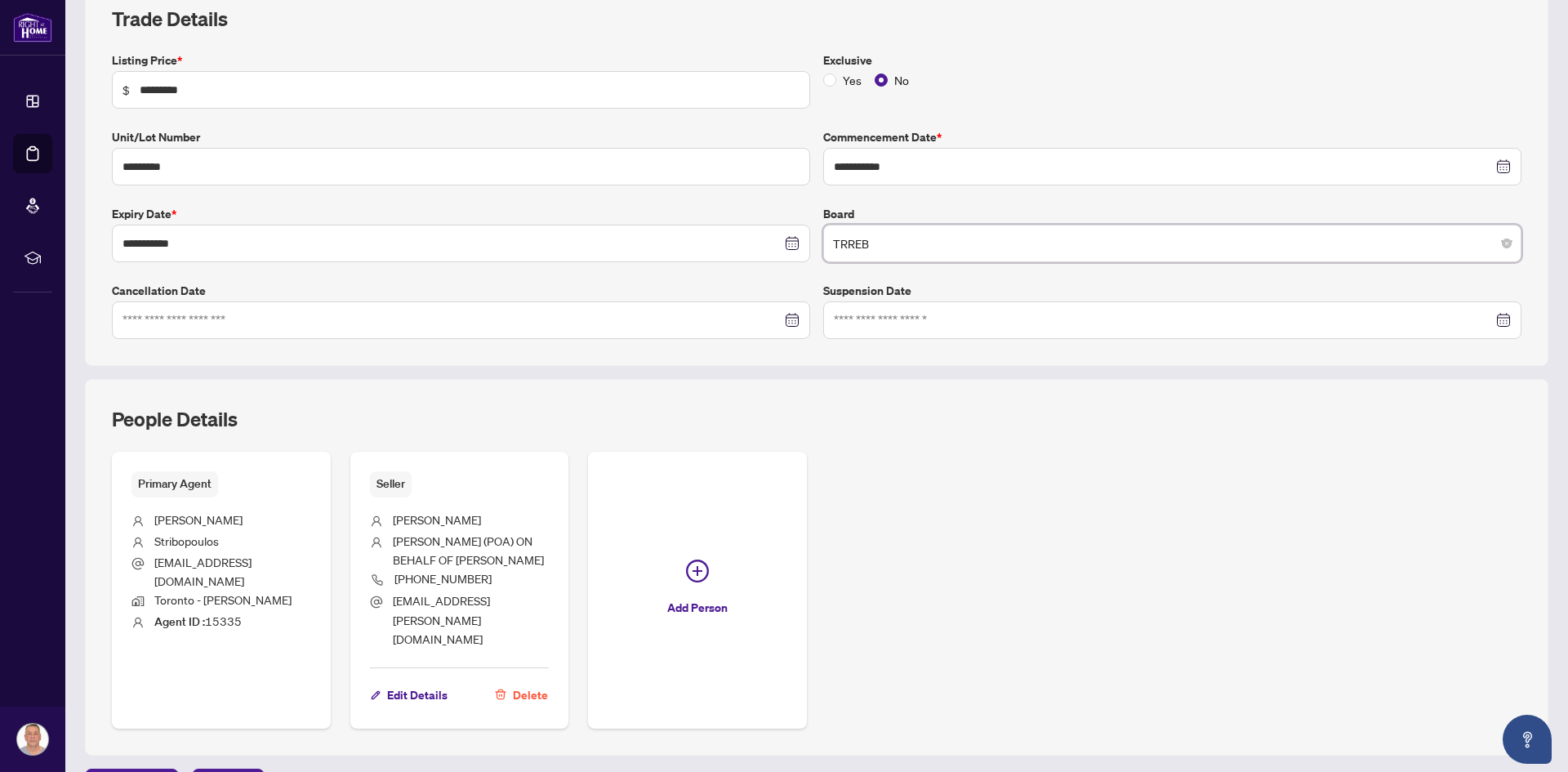
scroll to position [271, 0]
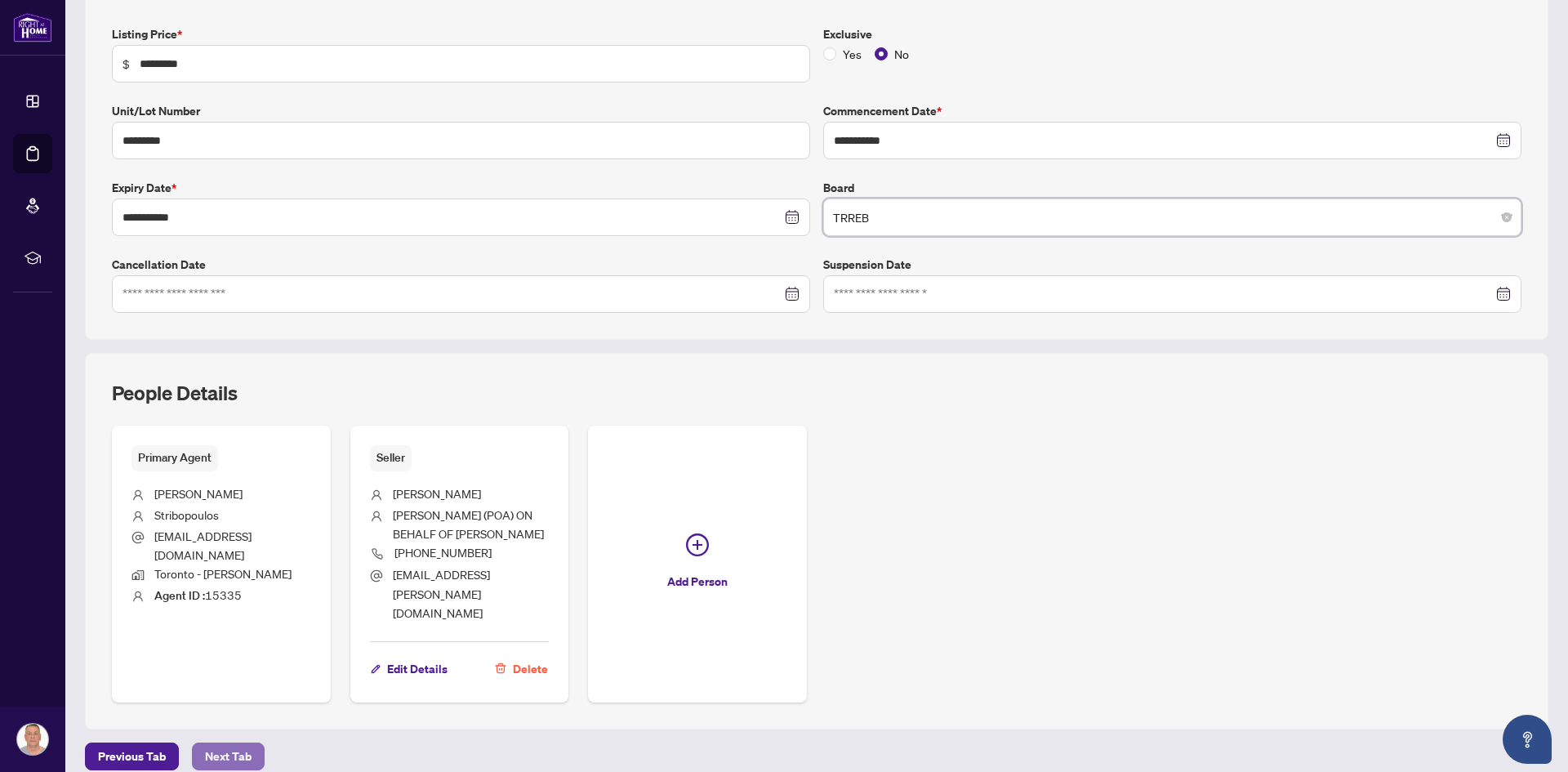
click at [231, 743] on span "Next Tab" at bounding box center [228, 756] width 47 height 26
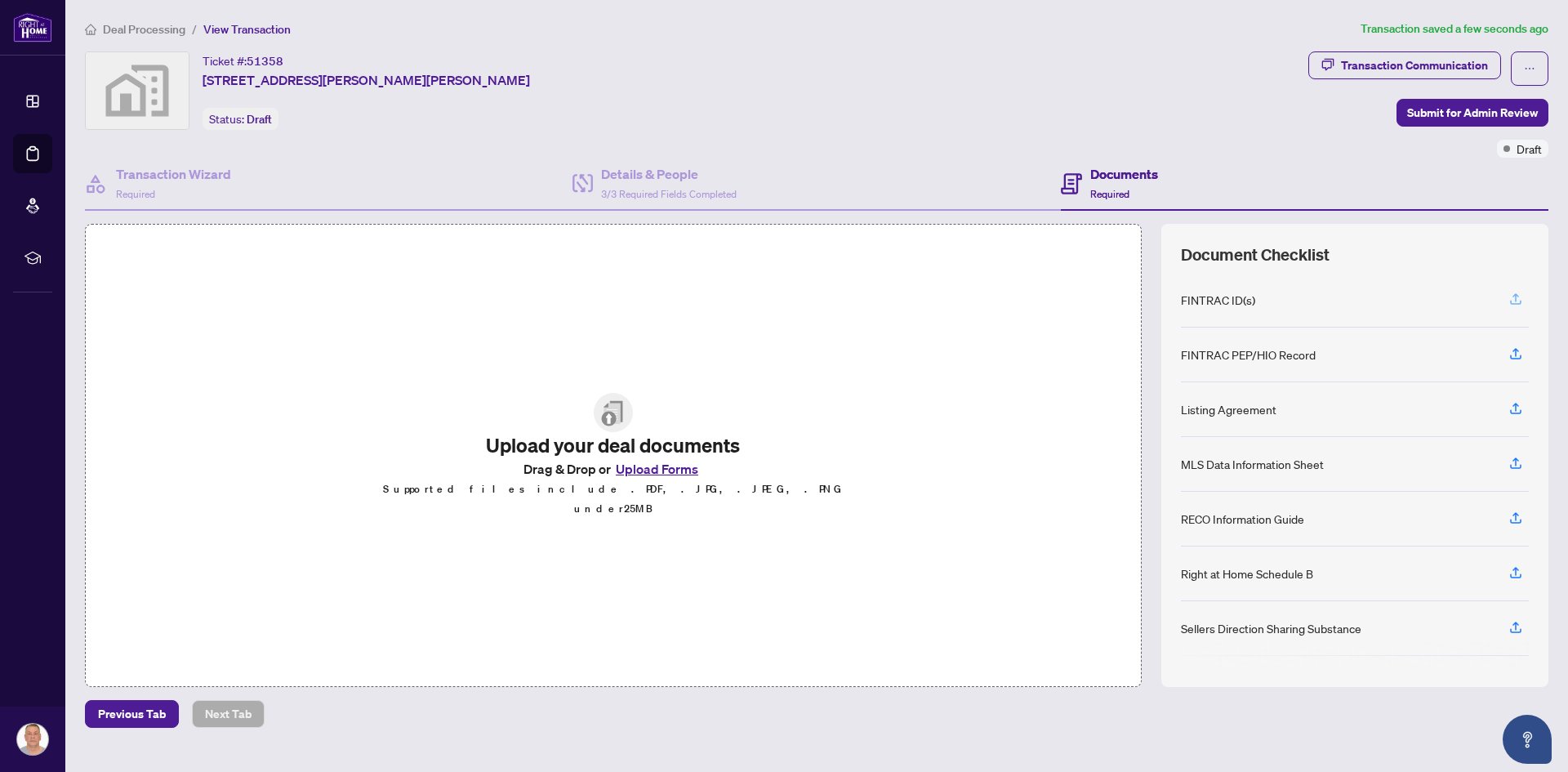
click at [1515, 296] on icon "button" at bounding box center [1515, 298] width 15 height 15
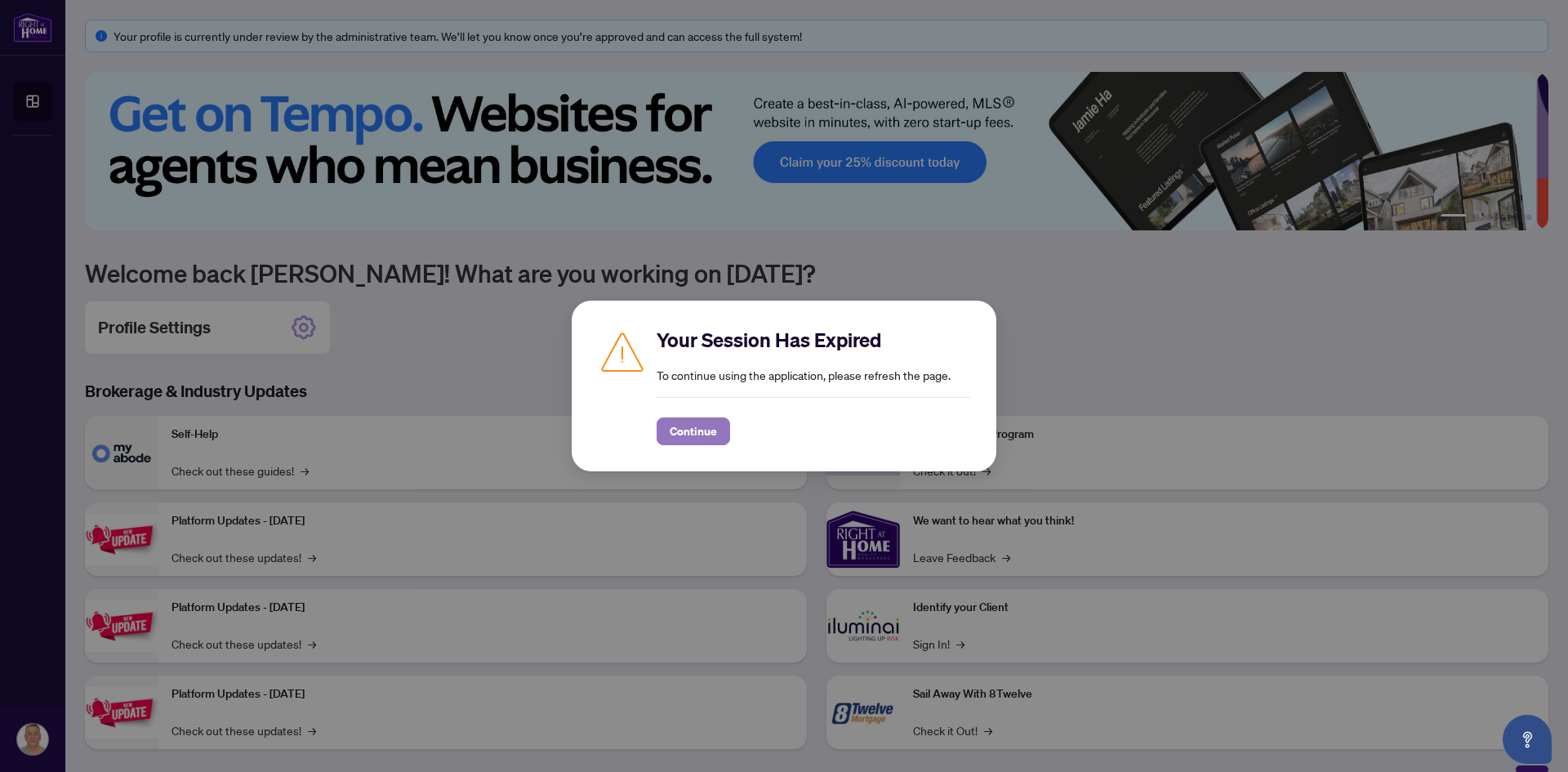
click at [705, 434] on span "Continue" at bounding box center [693, 431] width 47 height 26
